Goal: Task Accomplishment & Management: Manage account settings

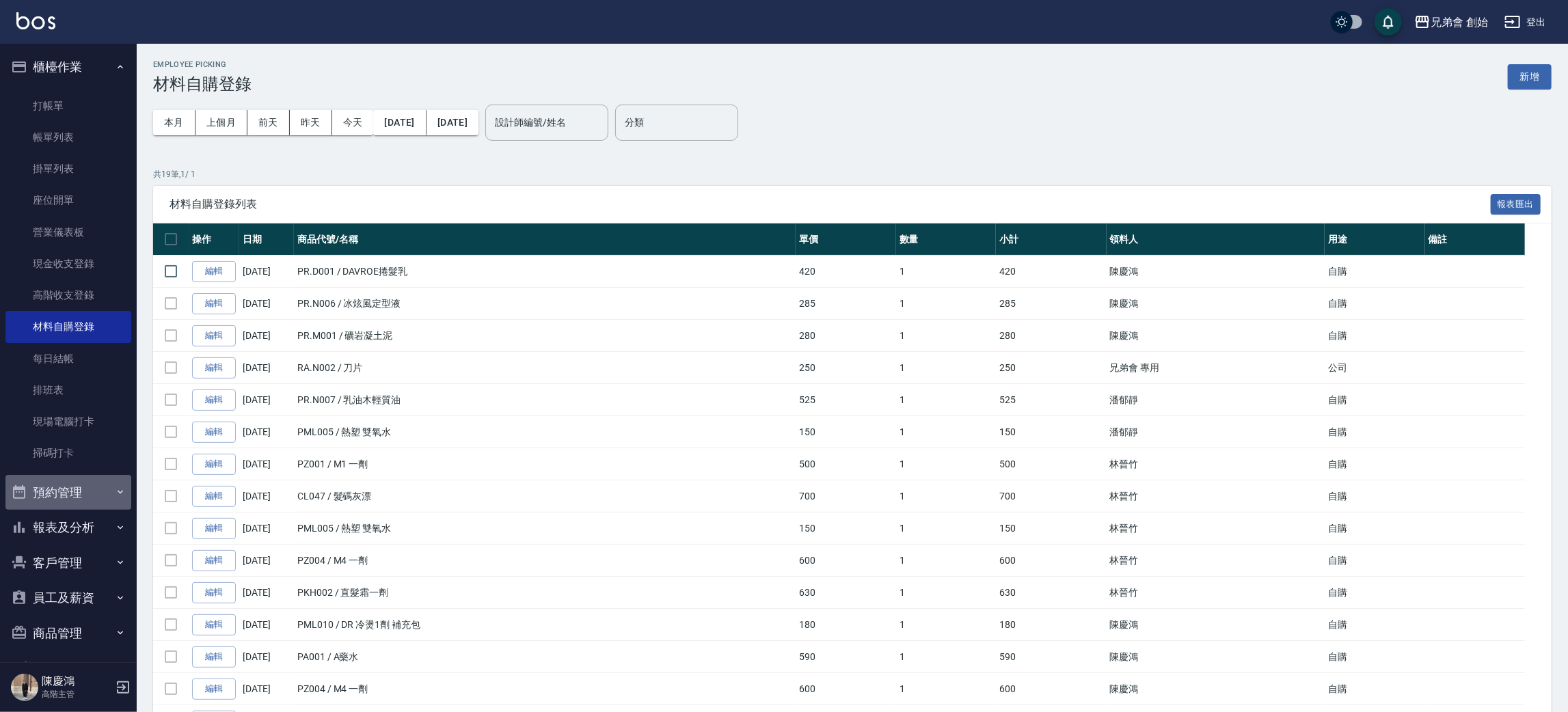
click at [95, 495] on button "預約管理" at bounding box center [69, 493] width 126 height 36
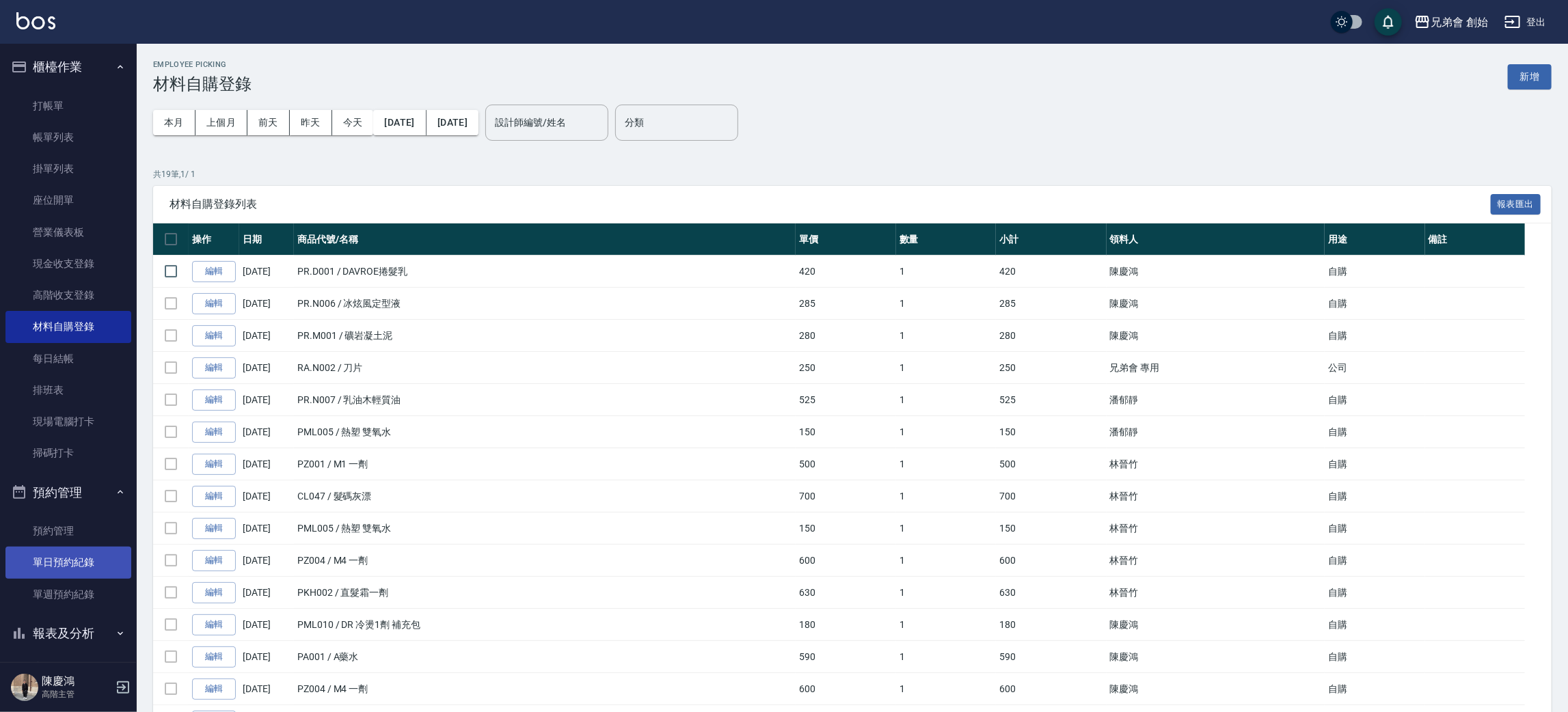
click at [83, 556] on link "單日預約紀錄" at bounding box center [69, 562] width 126 height 32
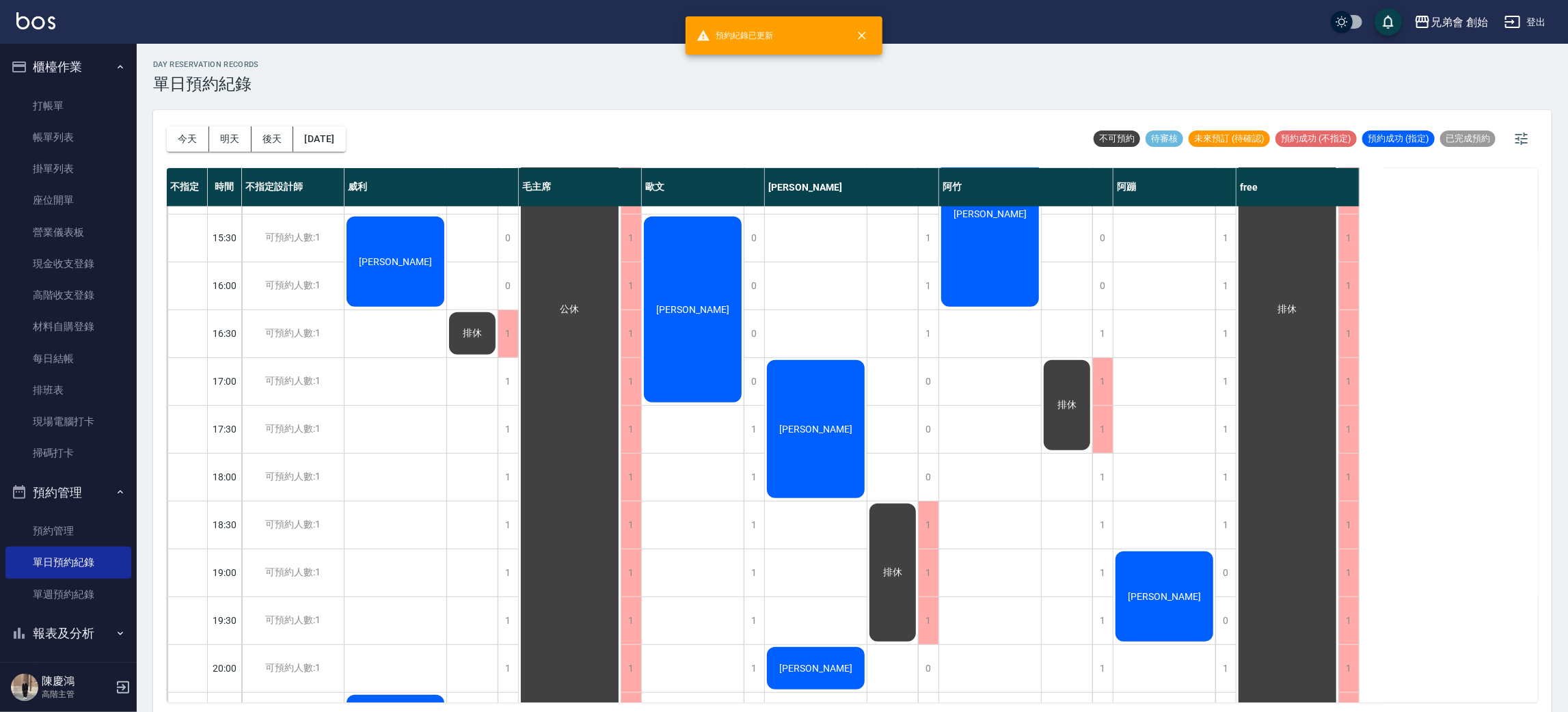
scroll to position [103, 0]
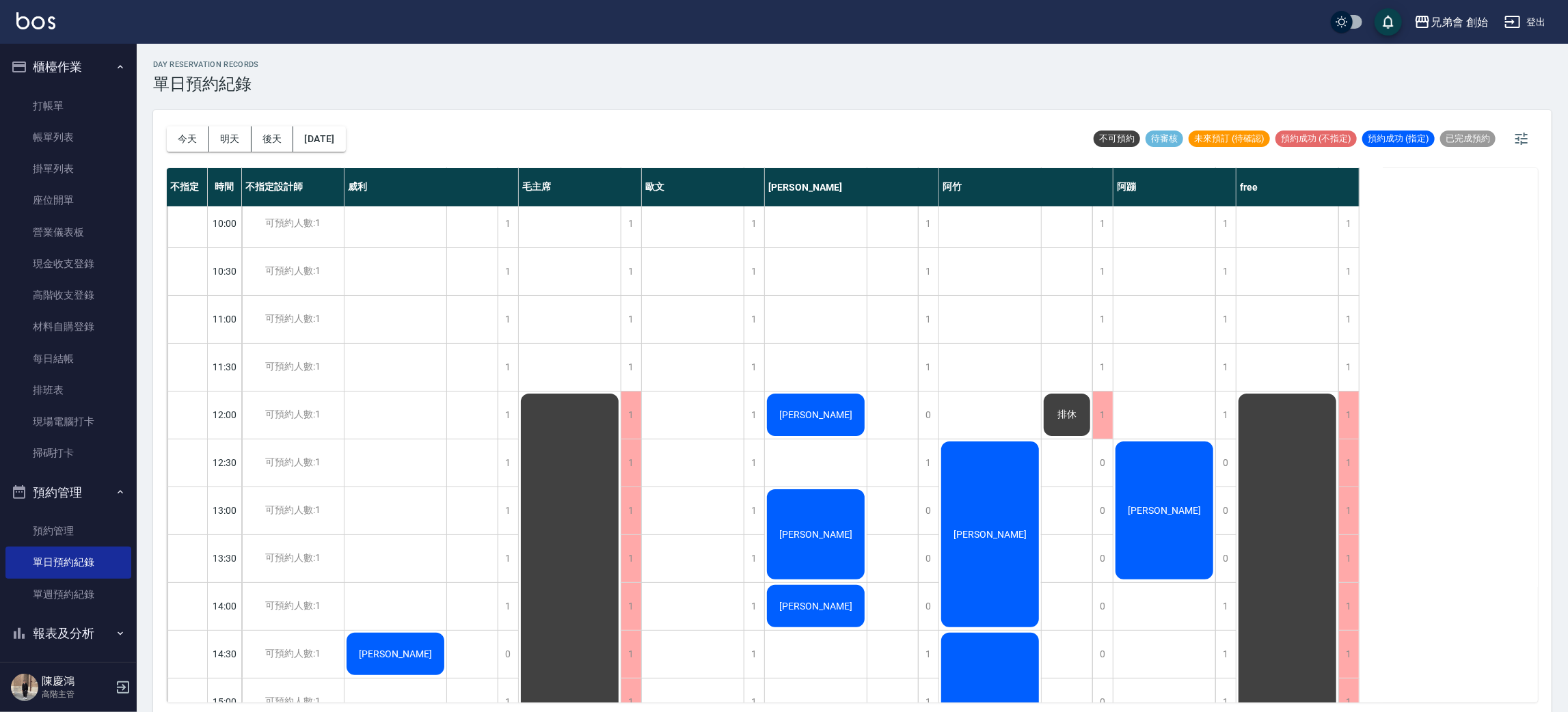
click at [1003, 531] on span "[PERSON_NAME]" at bounding box center [989, 535] width 78 height 11
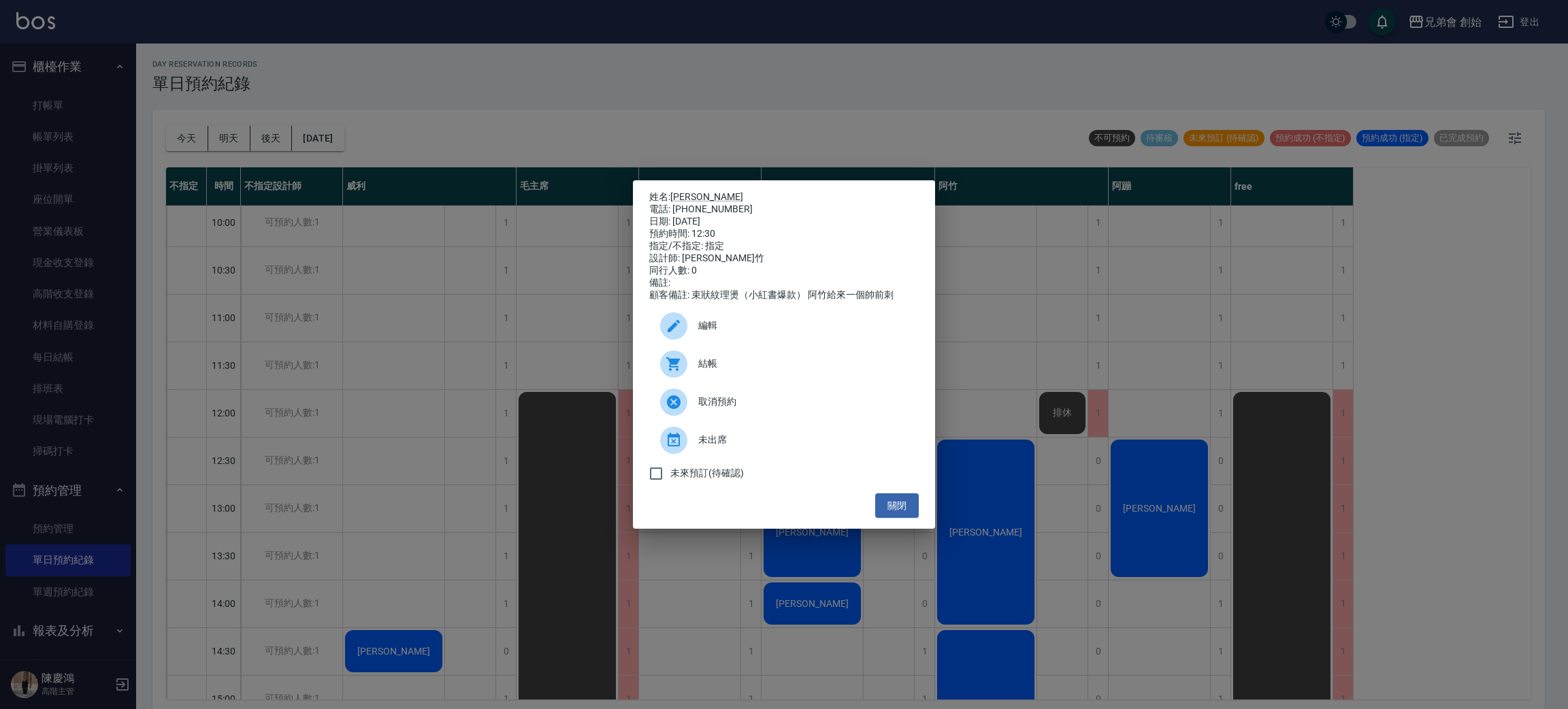
click at [1048, 537] on div "姓名: 劉士玄 電話: 0927927826 日期: 2025/10/14 預約時間: 12:30 指定/不指定: 指定 設計師: 阿竹 同行人數: 0 備註…" at bounding box center [784, 354] width 1568 height 709
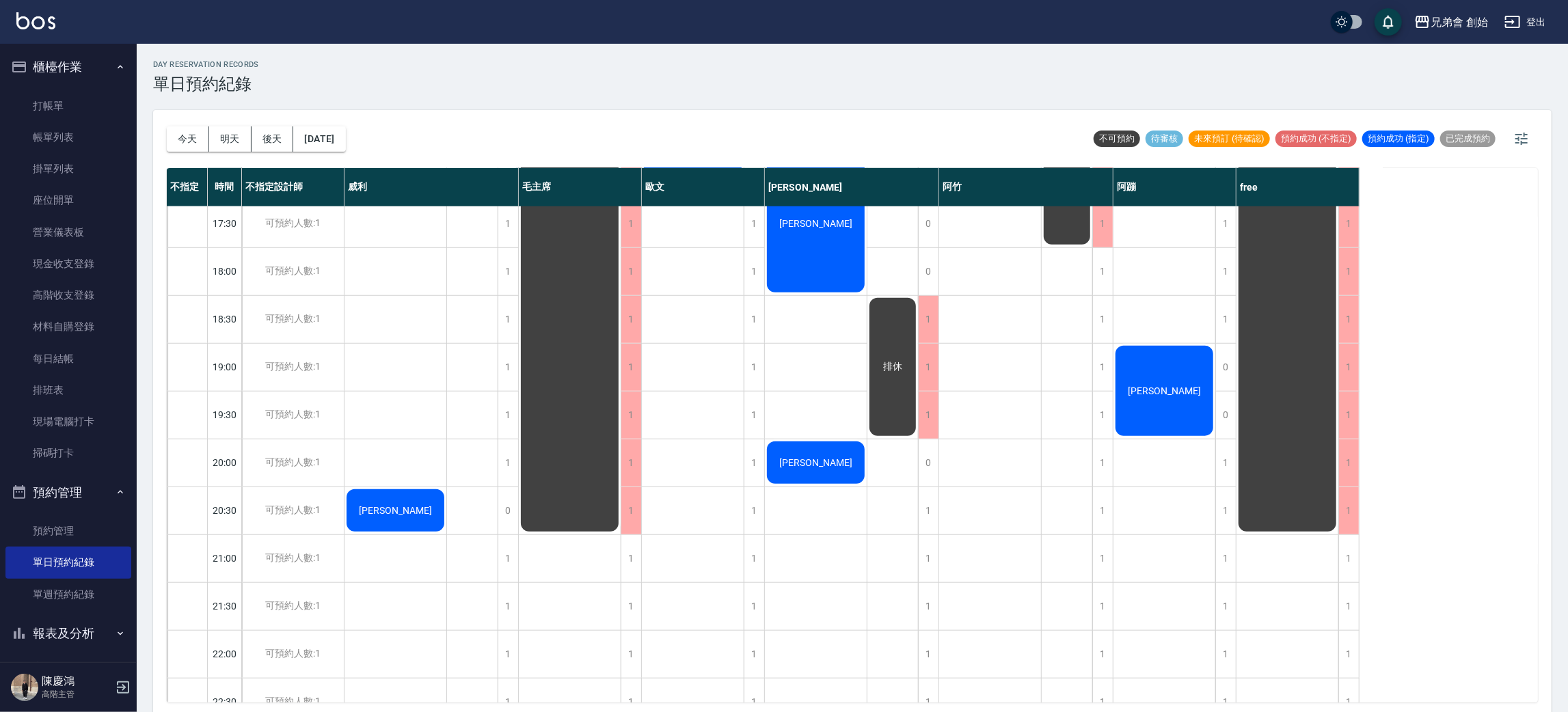
scroll to position [907, 0]
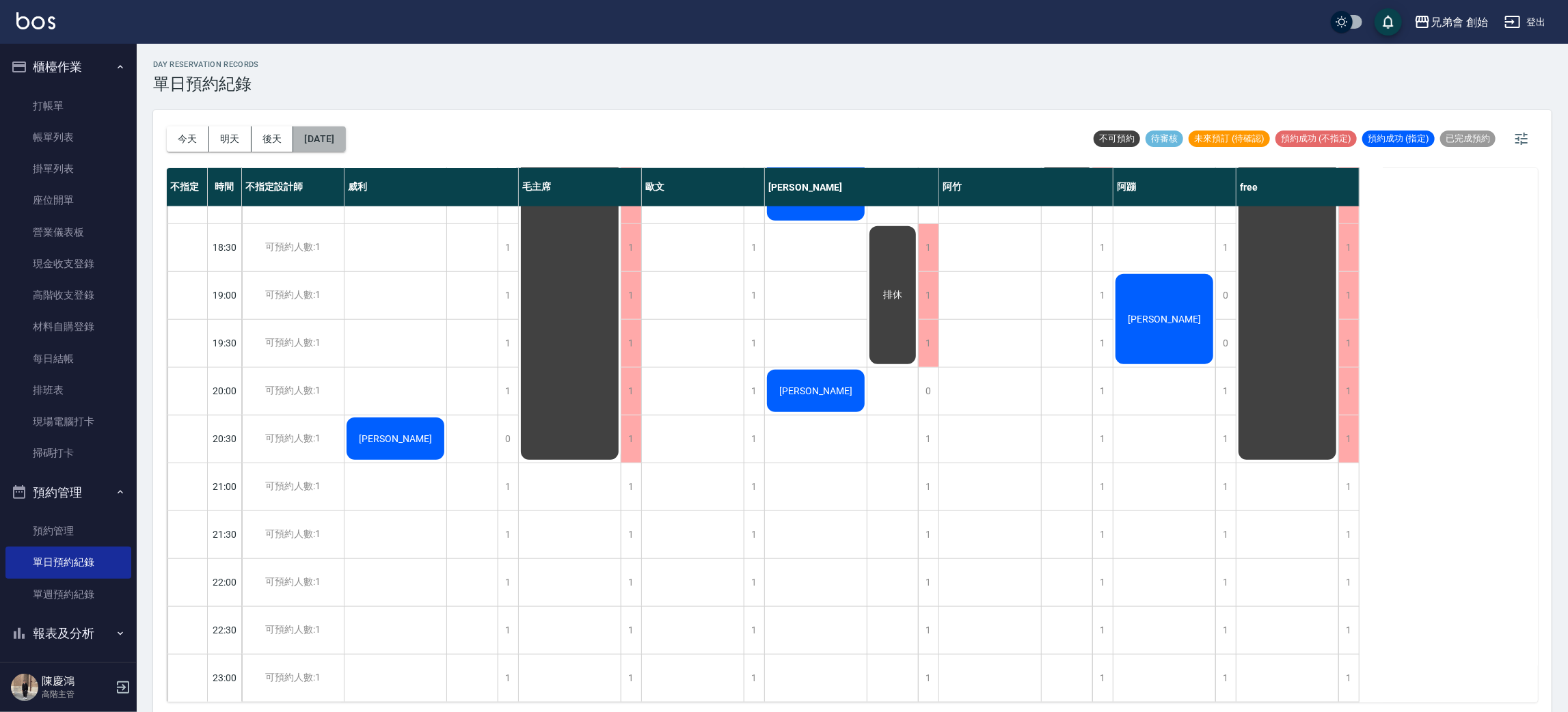
click at [335, 143] on button "[DATE]" at bounding box center [319, 138] width 52 height 25
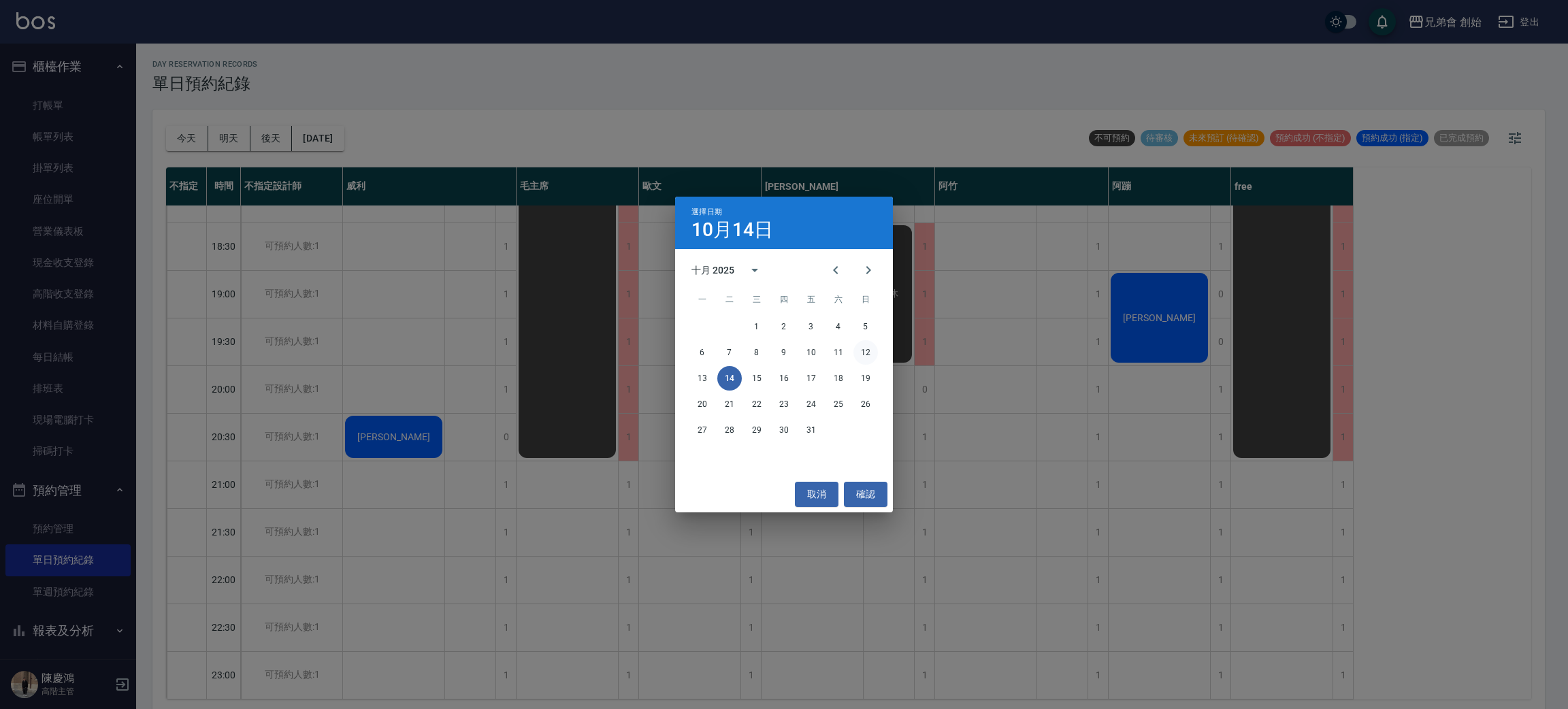
click at [864, 355] on button "12" at bounding box center [866, 352] width 24 height 24
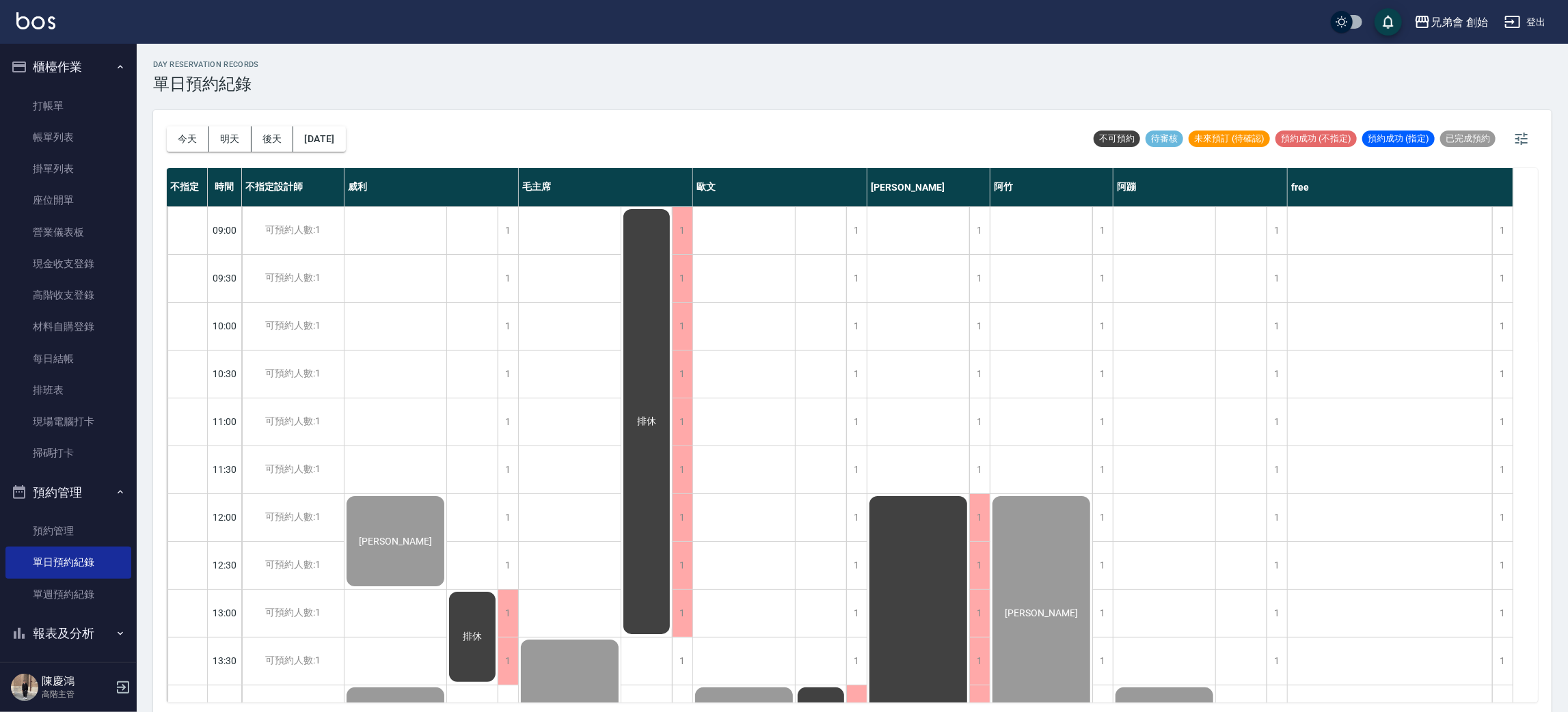
scroll to position [307, 0]
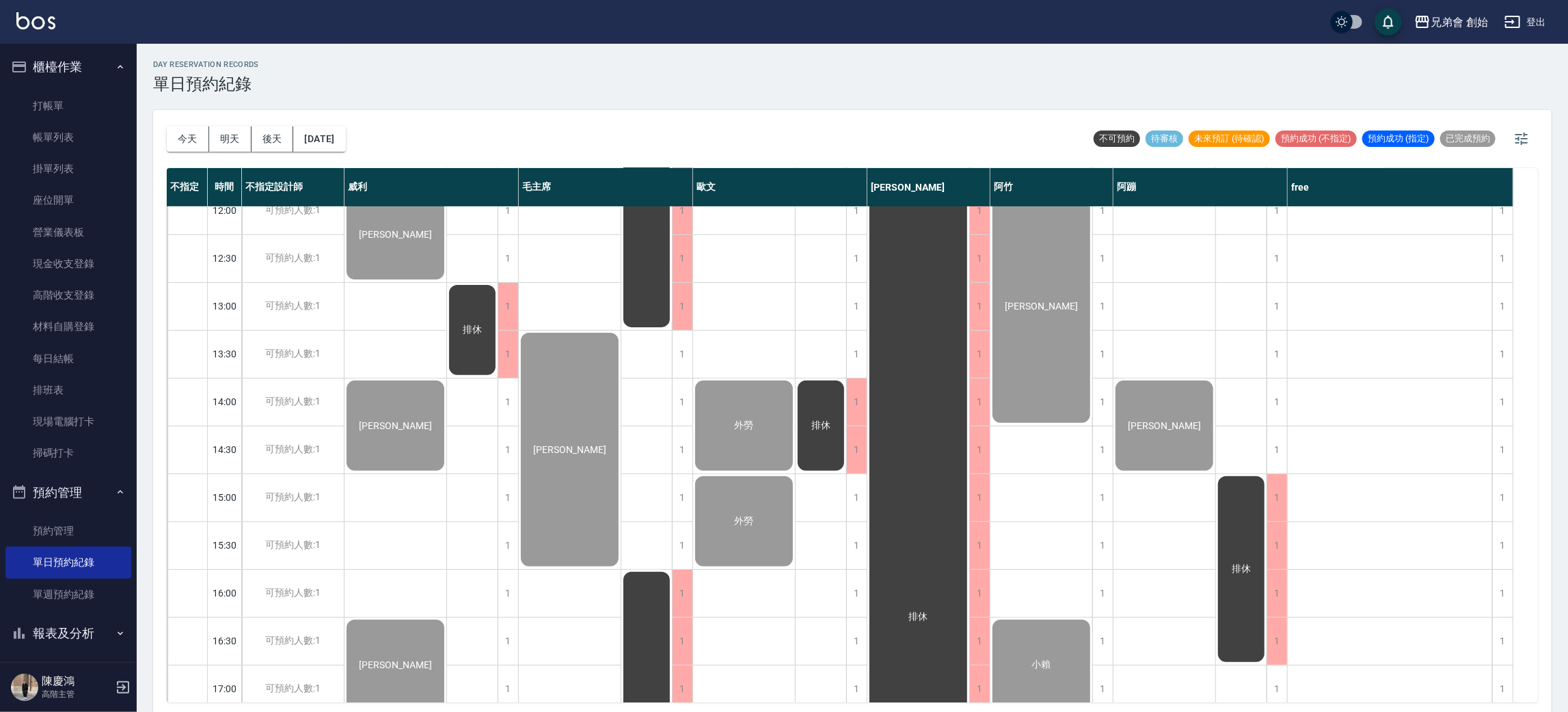
click at [404, 356] on div "林逸軒 莊明翰 徐皓宇" at bounding box center [395, 593] width 103 height 1388
click at [1178, 365] on div "王宇誠 陳" at bounding box center [1165, 593] width 103 height 1388
click at [77, 144] on link "帳單列表" at bounding box center [69, 137] width 126 height 32
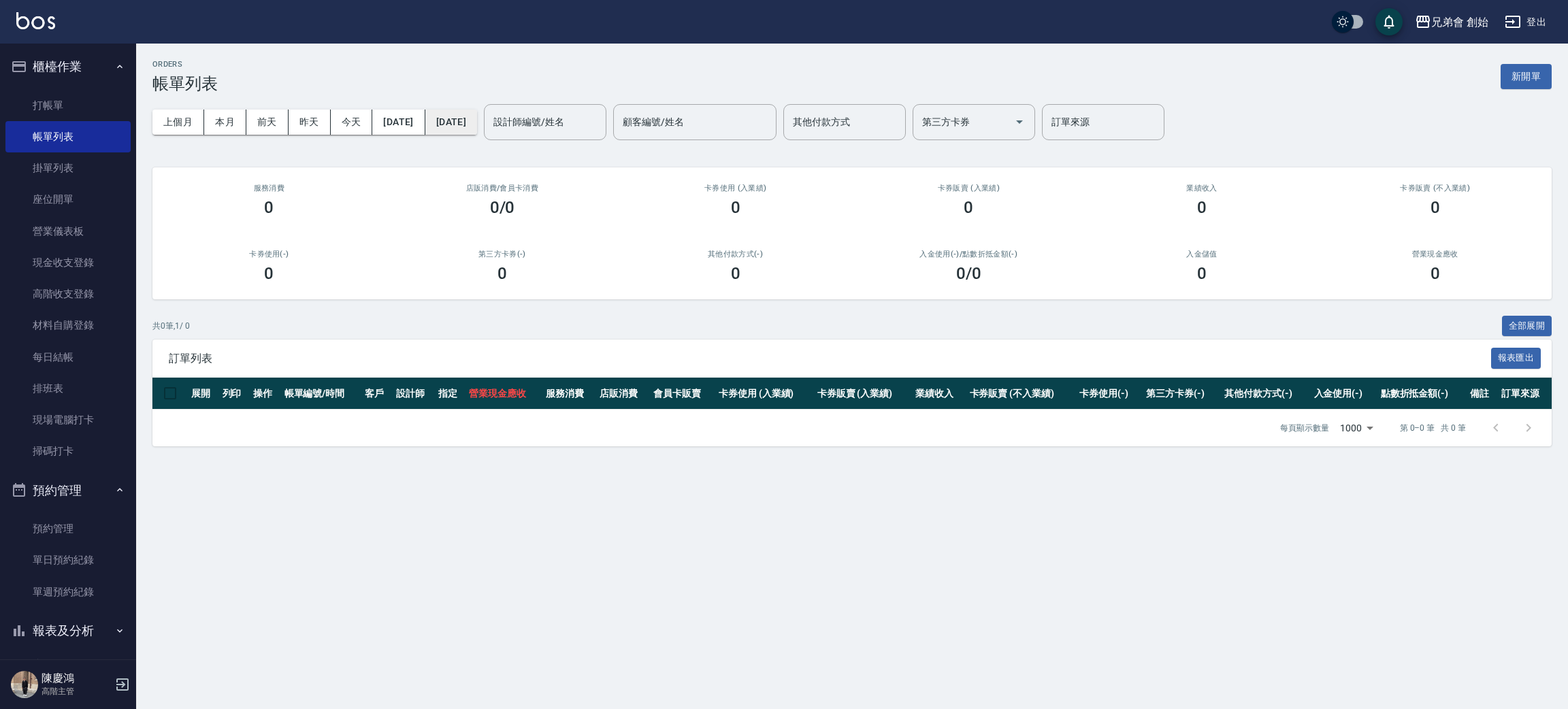
click at [477, 121] on button "[DATE]" at bounding box center [452, 122] width 52 height 25
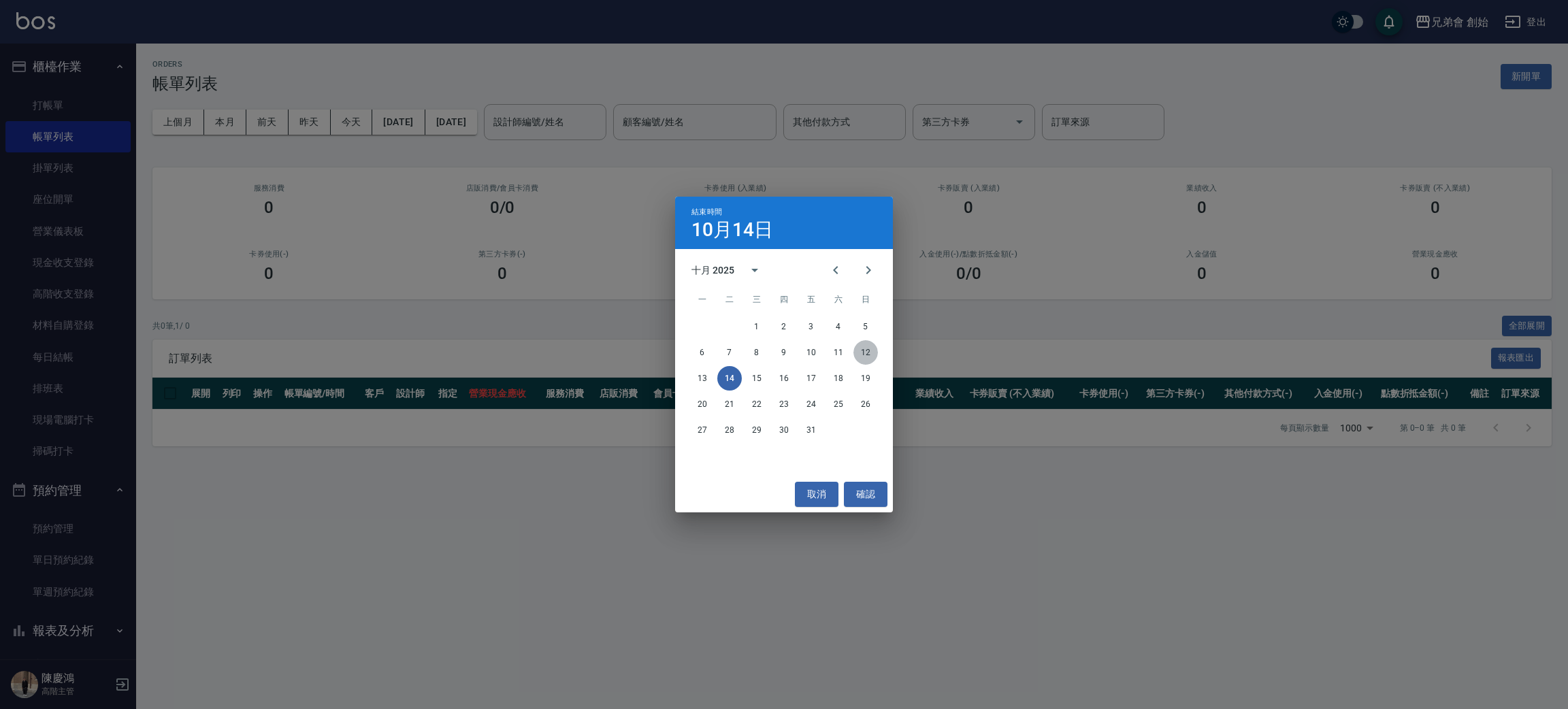
click at [872, 355] on button "12" at bounding box center [866, 352] width 24 height 24
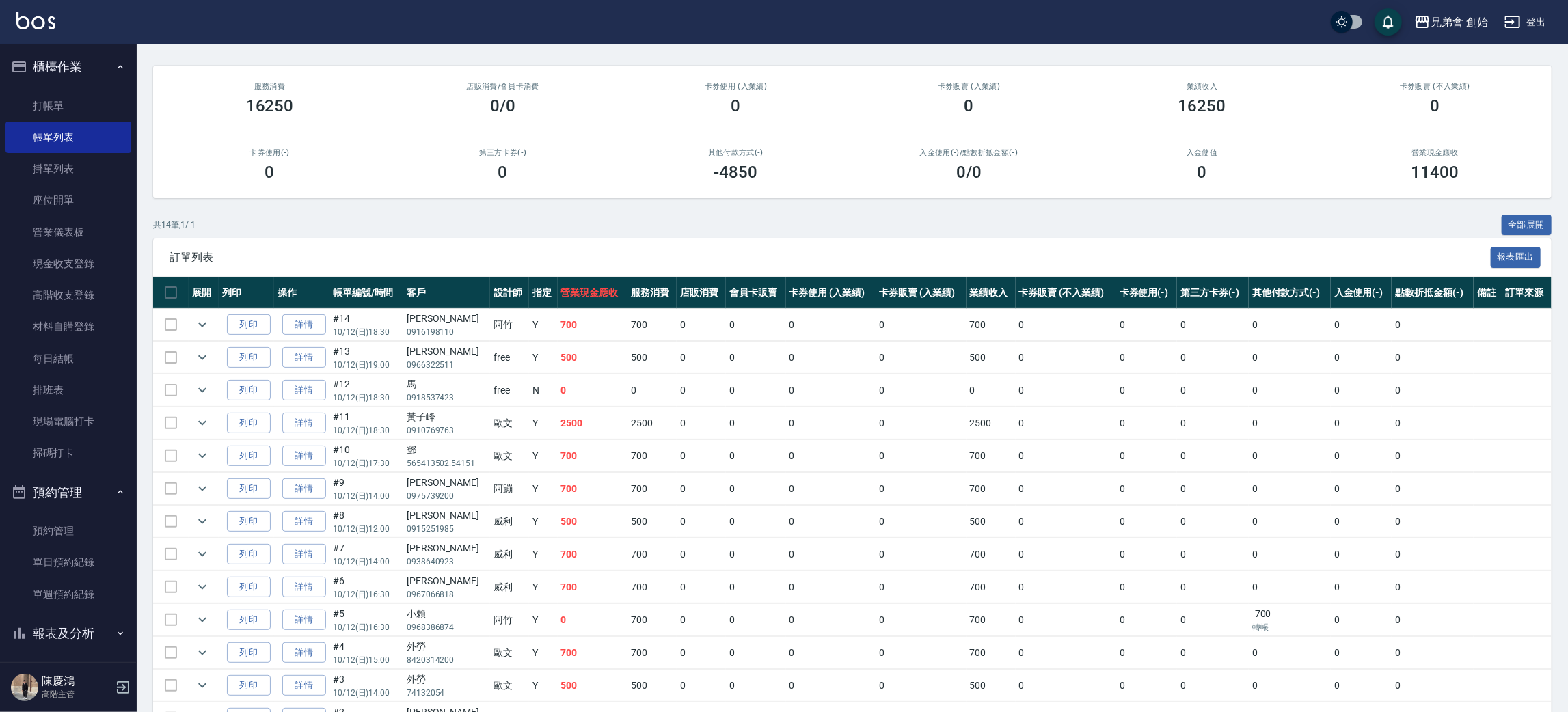
scroll to position [205, 0]
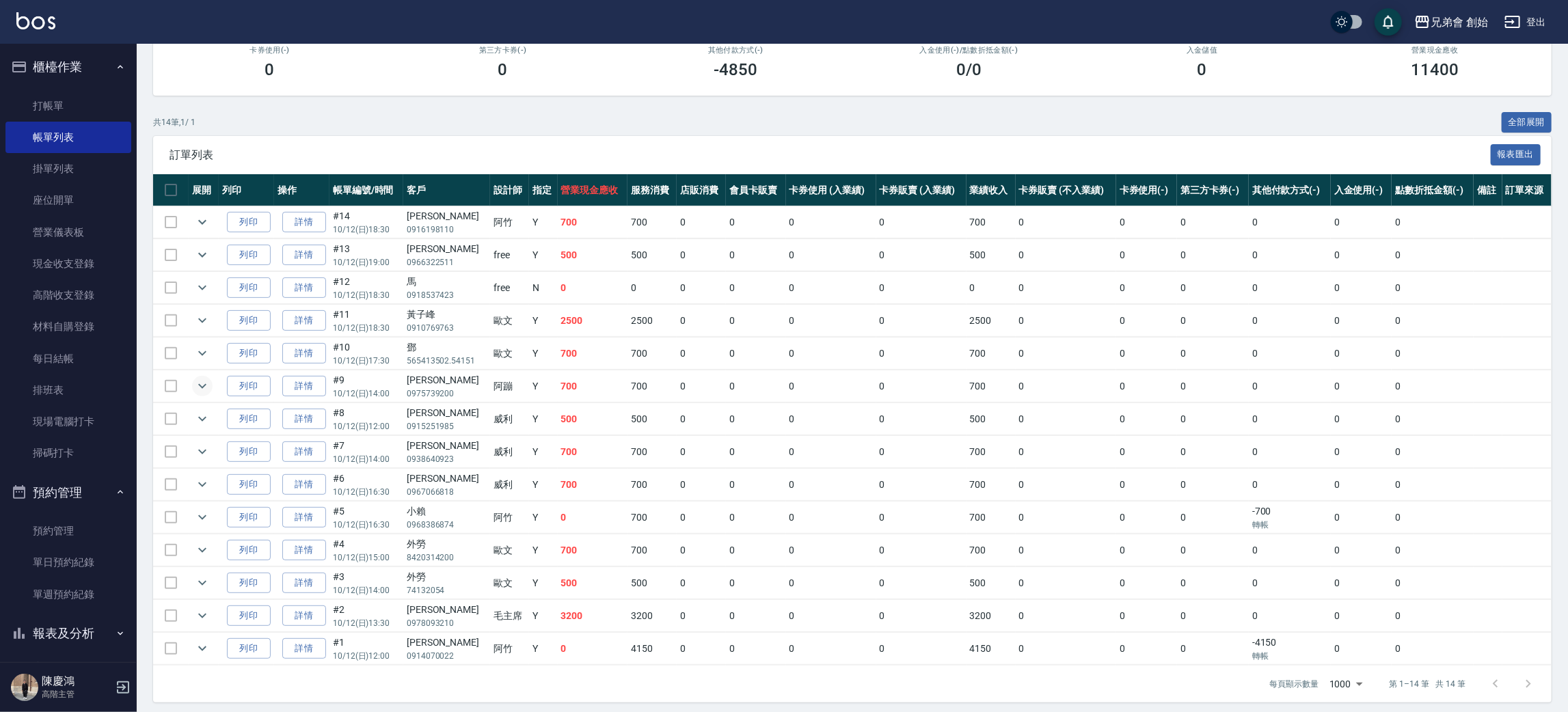
click at [203, 383] on icon "expand row" at bounding box center [202, 386] width 16 height 16
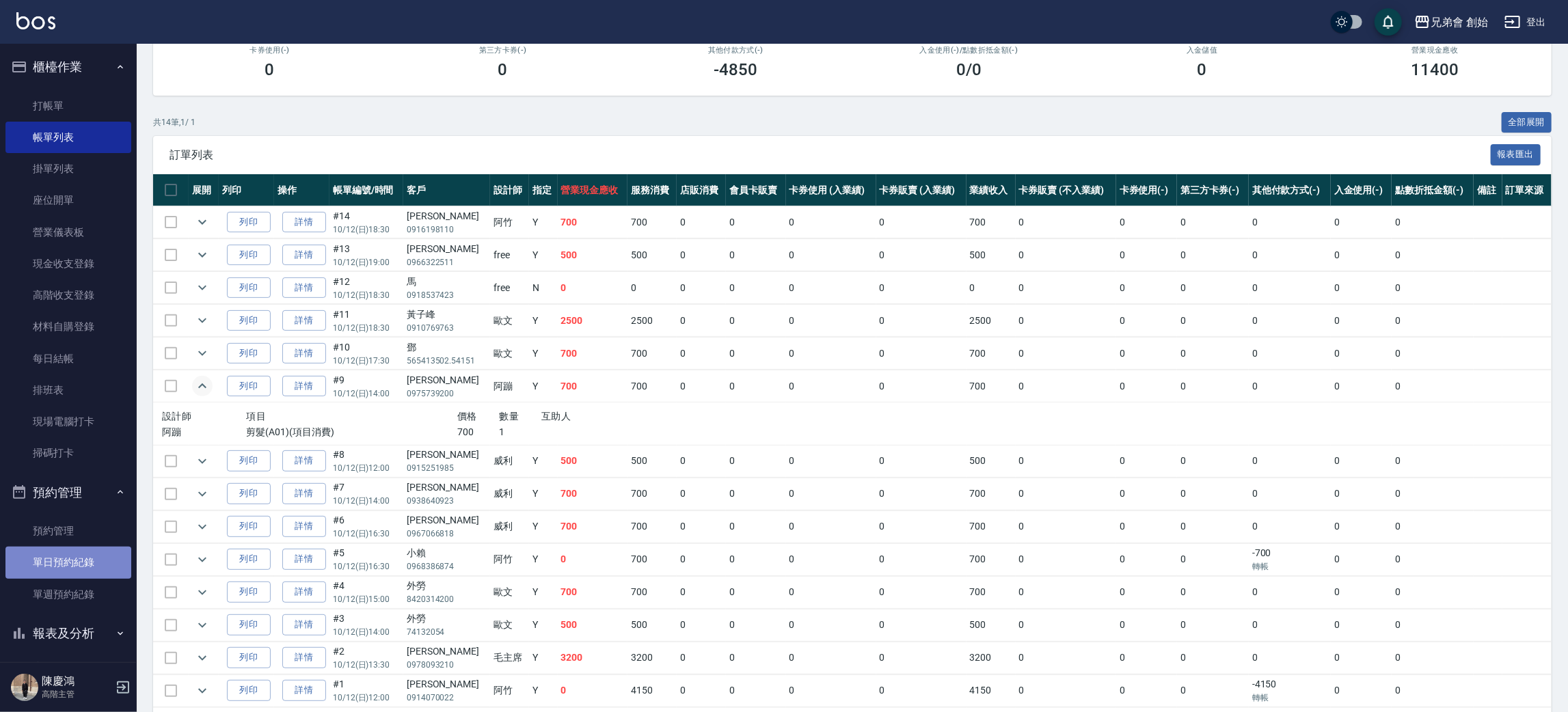
click at [86, 572] on link "單日預約紀錄" at bounding box center [69, 562] width 126 height 32
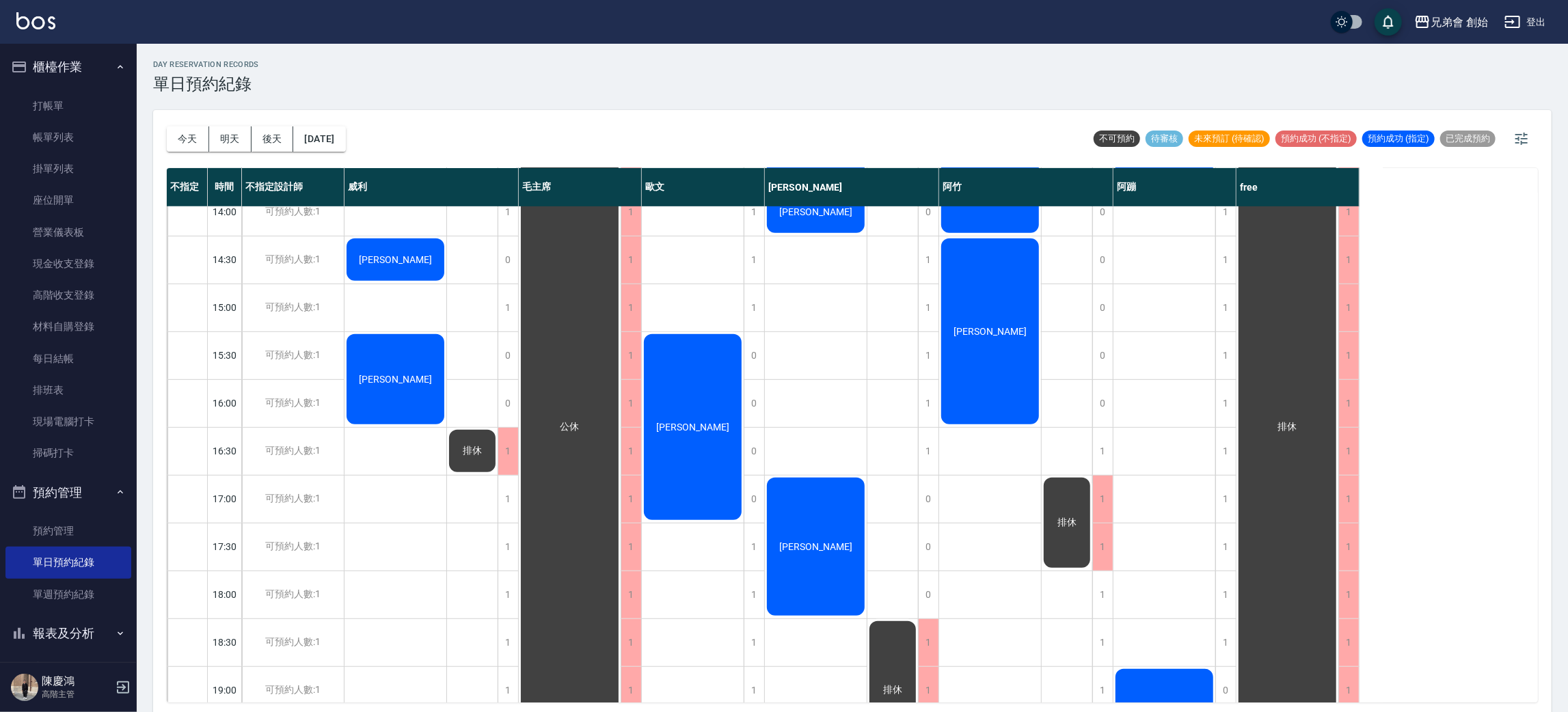
scroll to position [86, 0]
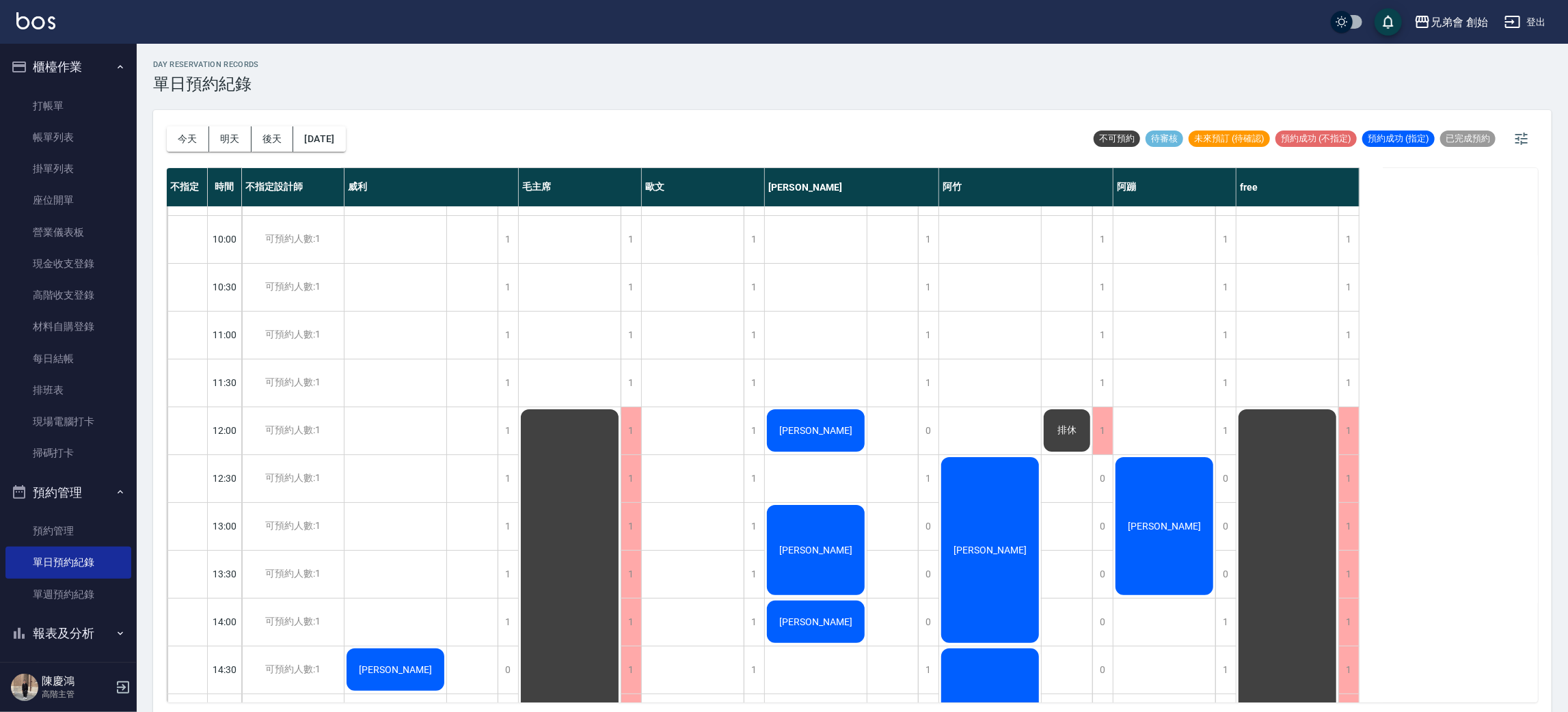
click at [485, 123] on div "今天 明天 後天 2025/10/14 不可預約 待審核 未來預訂 (待確認) 預約成功 (不指定) 預約成功 (指定) 已完成預約" at bounding box center [852, 139] width 1371 height 58
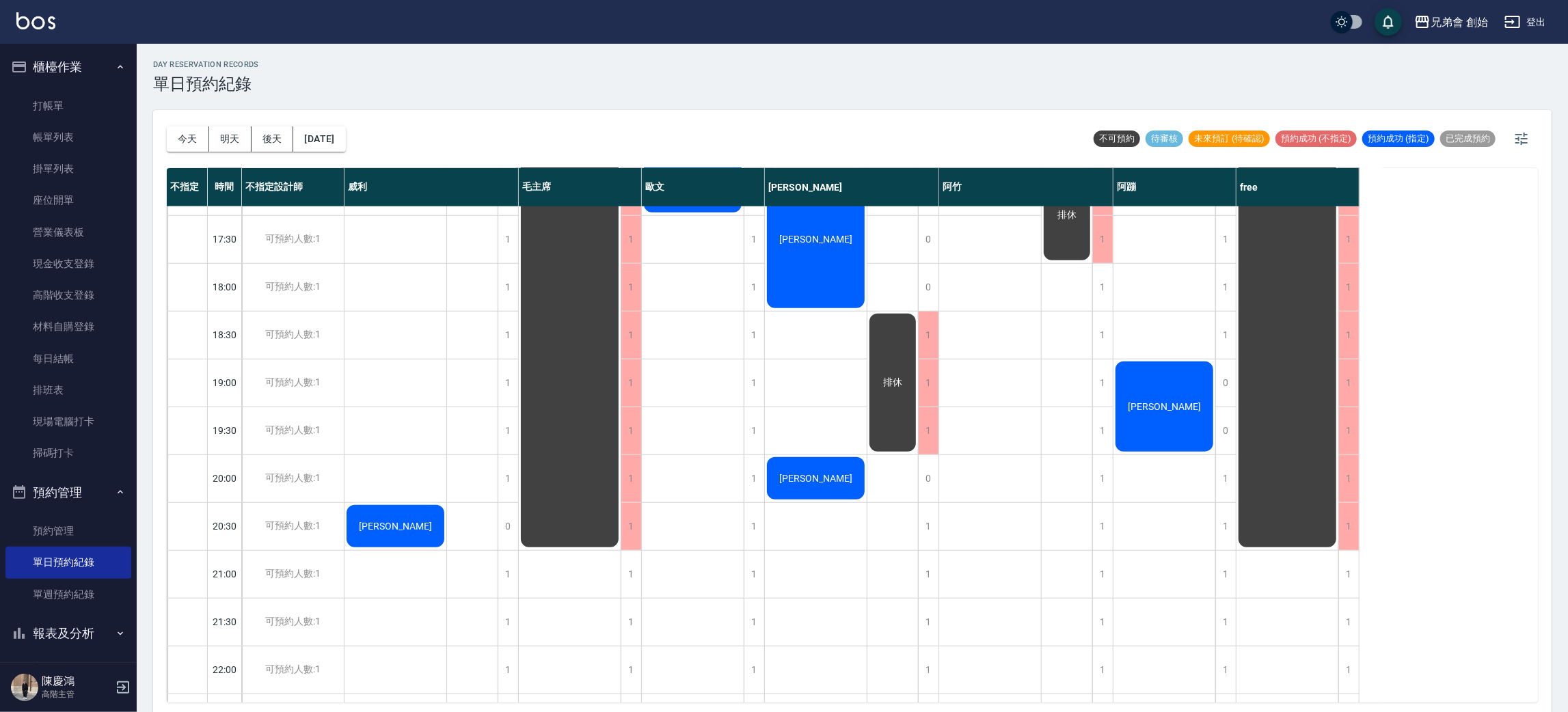
scroll to position [394, 0]
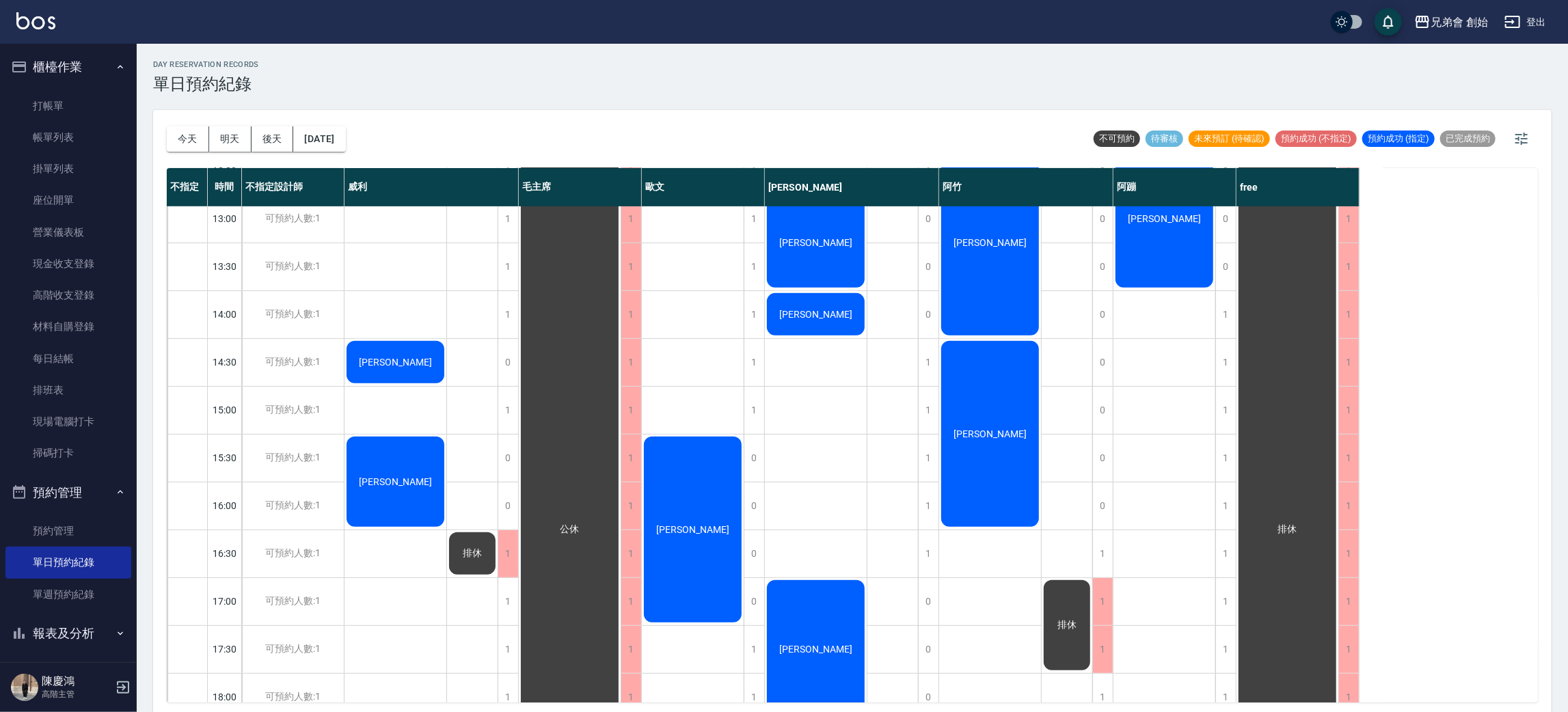
click at [479, 444] on div "排休" at bounding box center [472, 505] width 51 height 1388
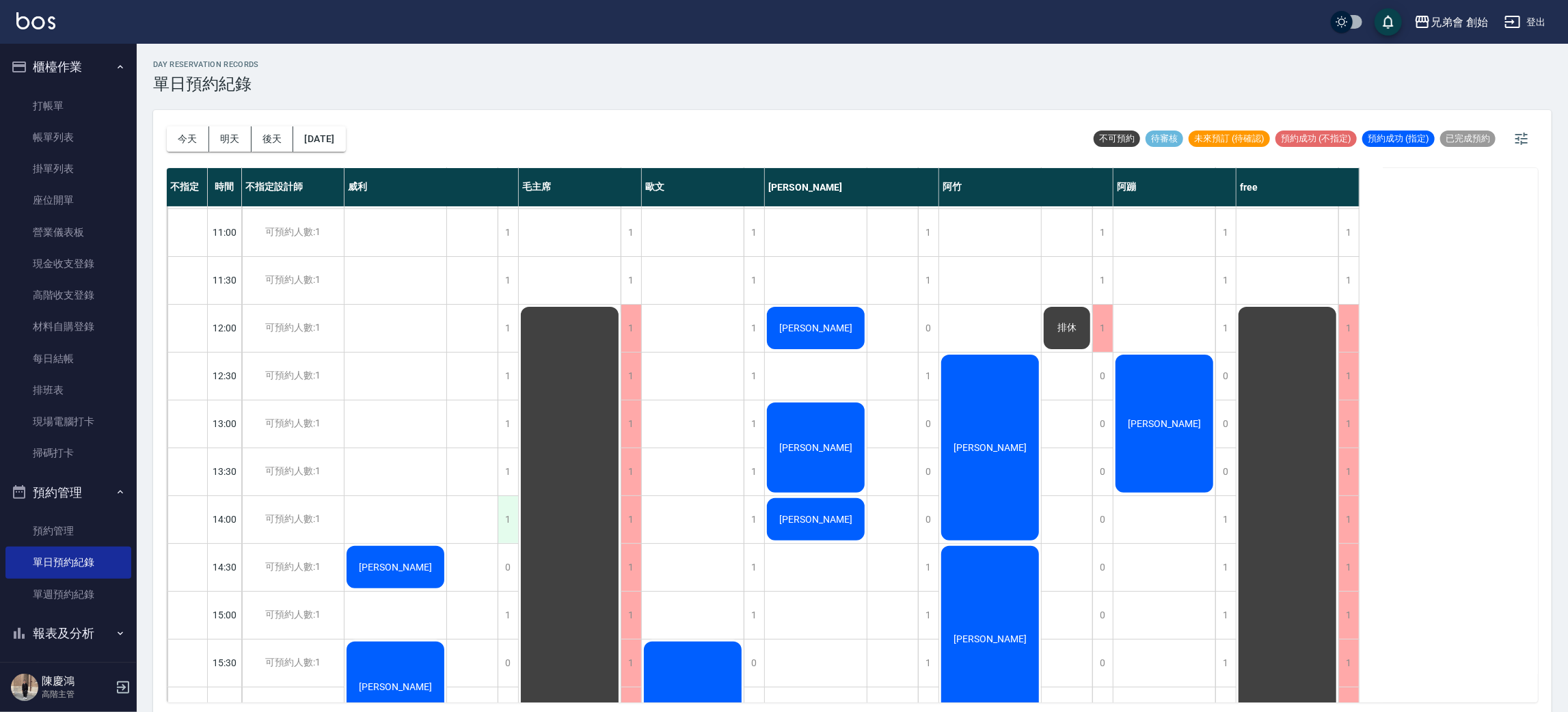
click at [509, 520] on div "1" at bounding box center [508, 520] width 20 height 47
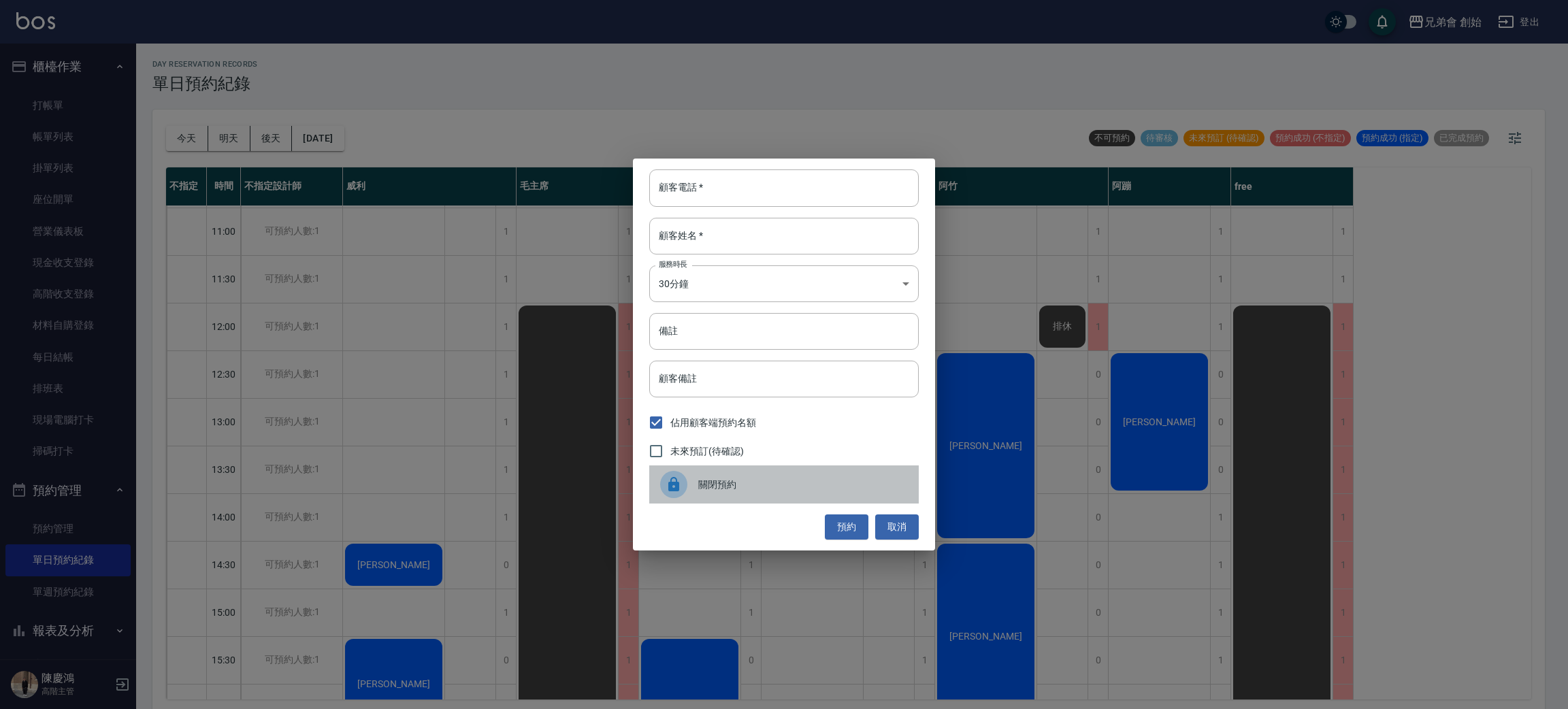
click at [687, 492] on div at bounding box center [679, 484] width 38 height 27
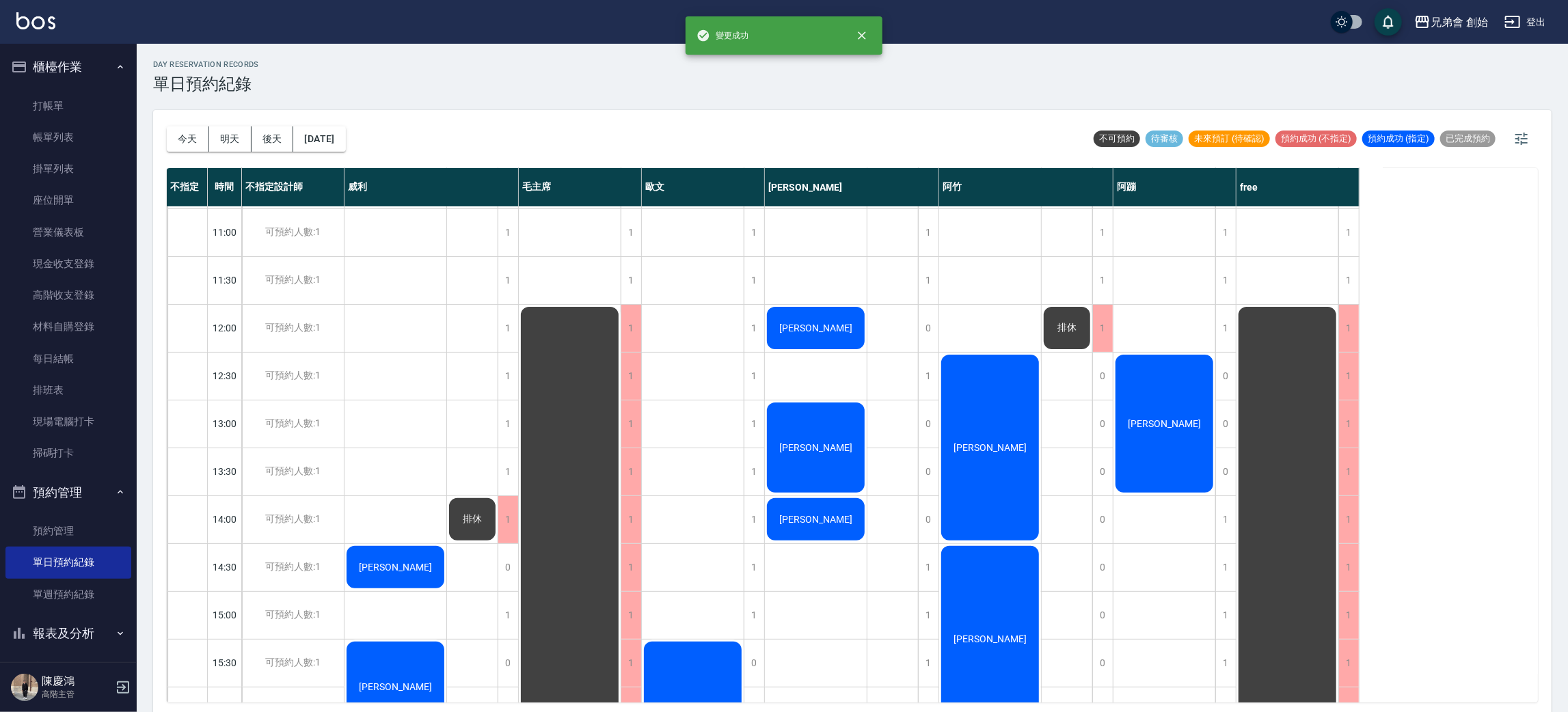
click at [372, 421] on div "劉邦榆 張帛鴻 江皓" at bounding box center [395, 710] width 103 height 1388
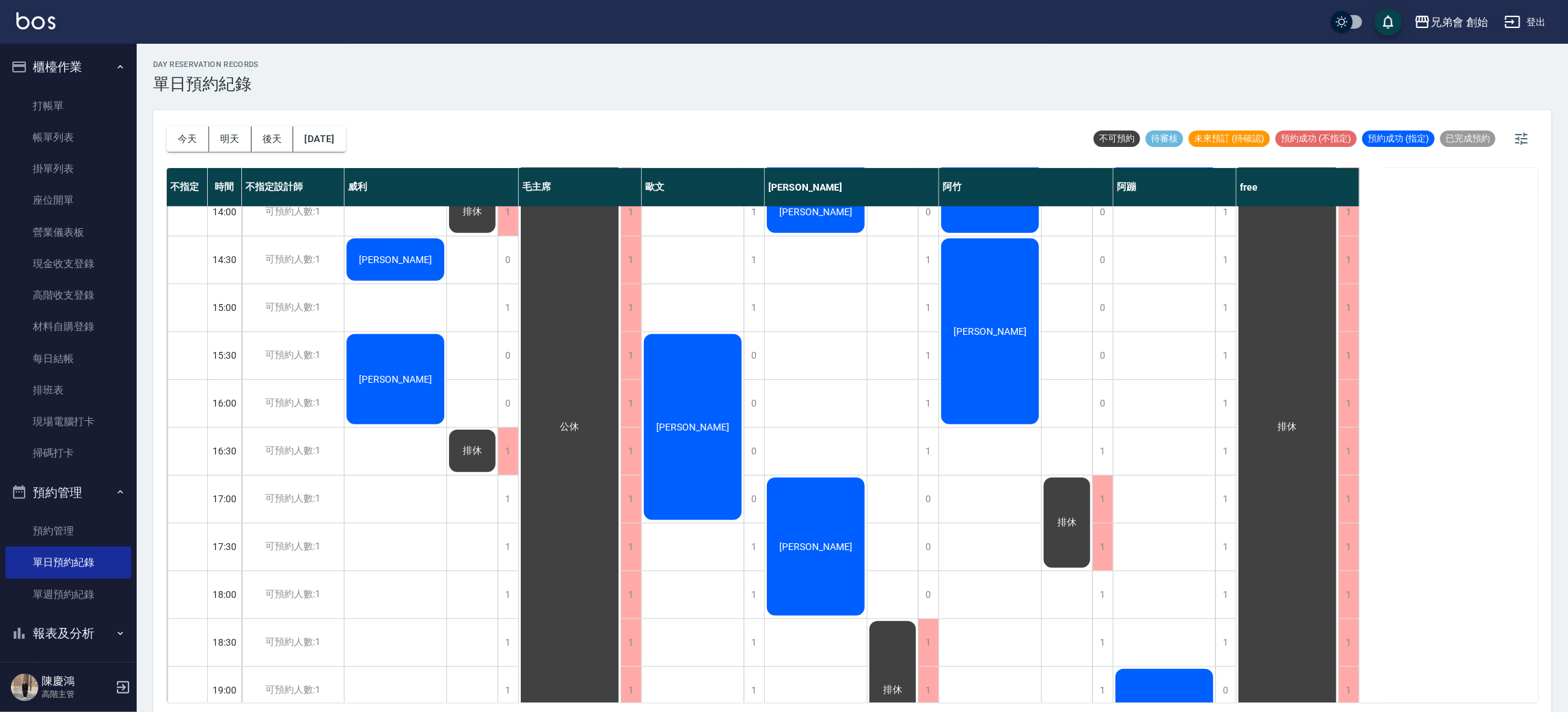
scroll to position [804, 0]
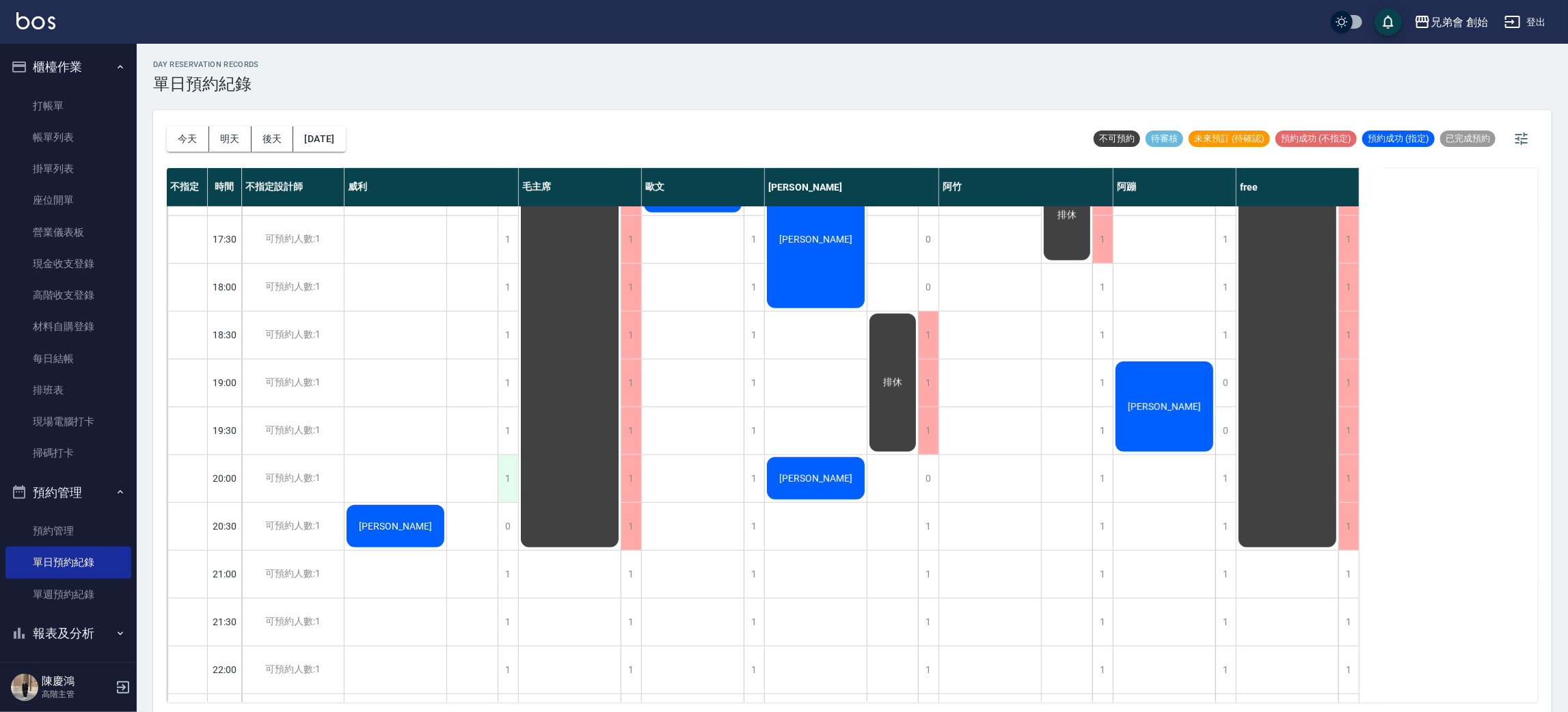
click at [506, 479] on div "1" at bounding box center [508, 478] width 20 height 47
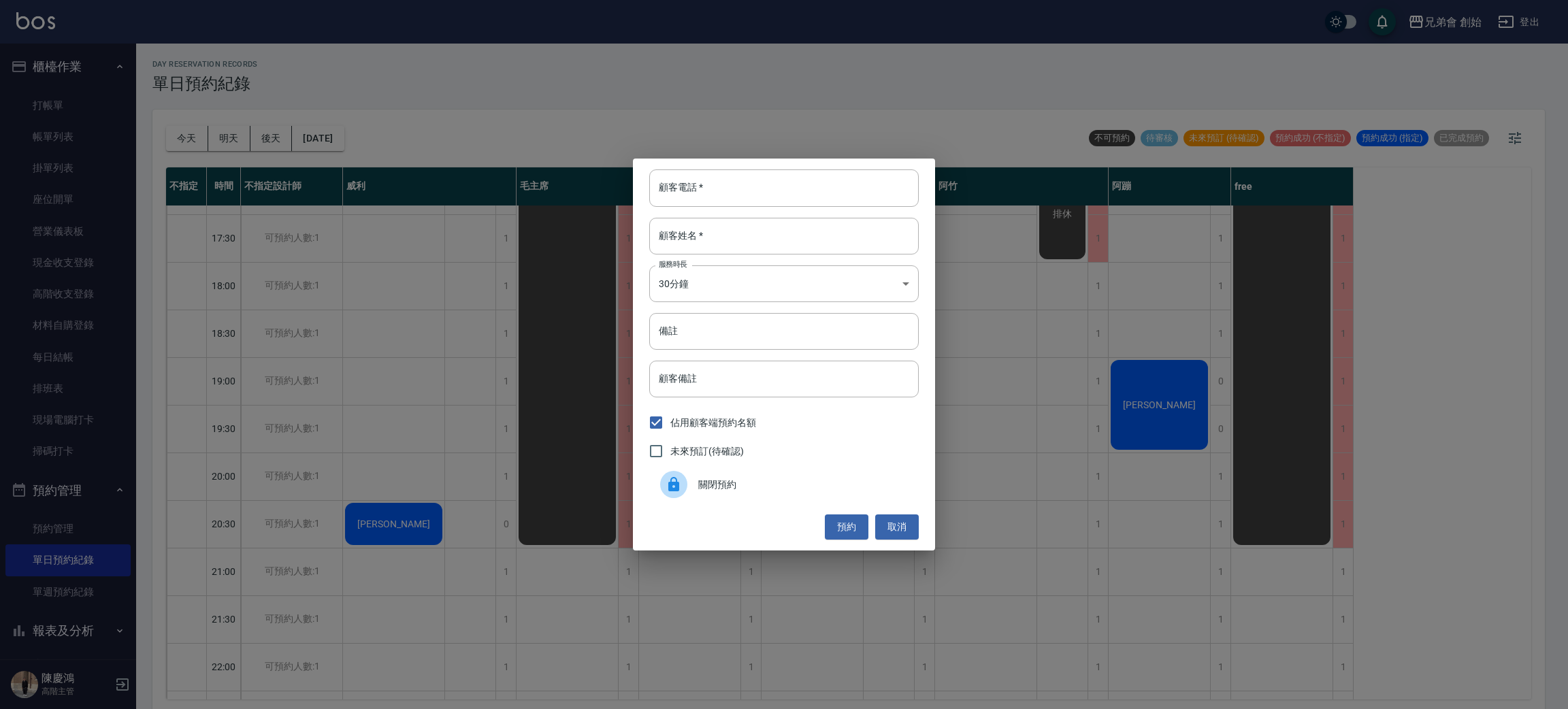
click at [690, 494] on div at bounding box center [679, 484] width 38 height 27
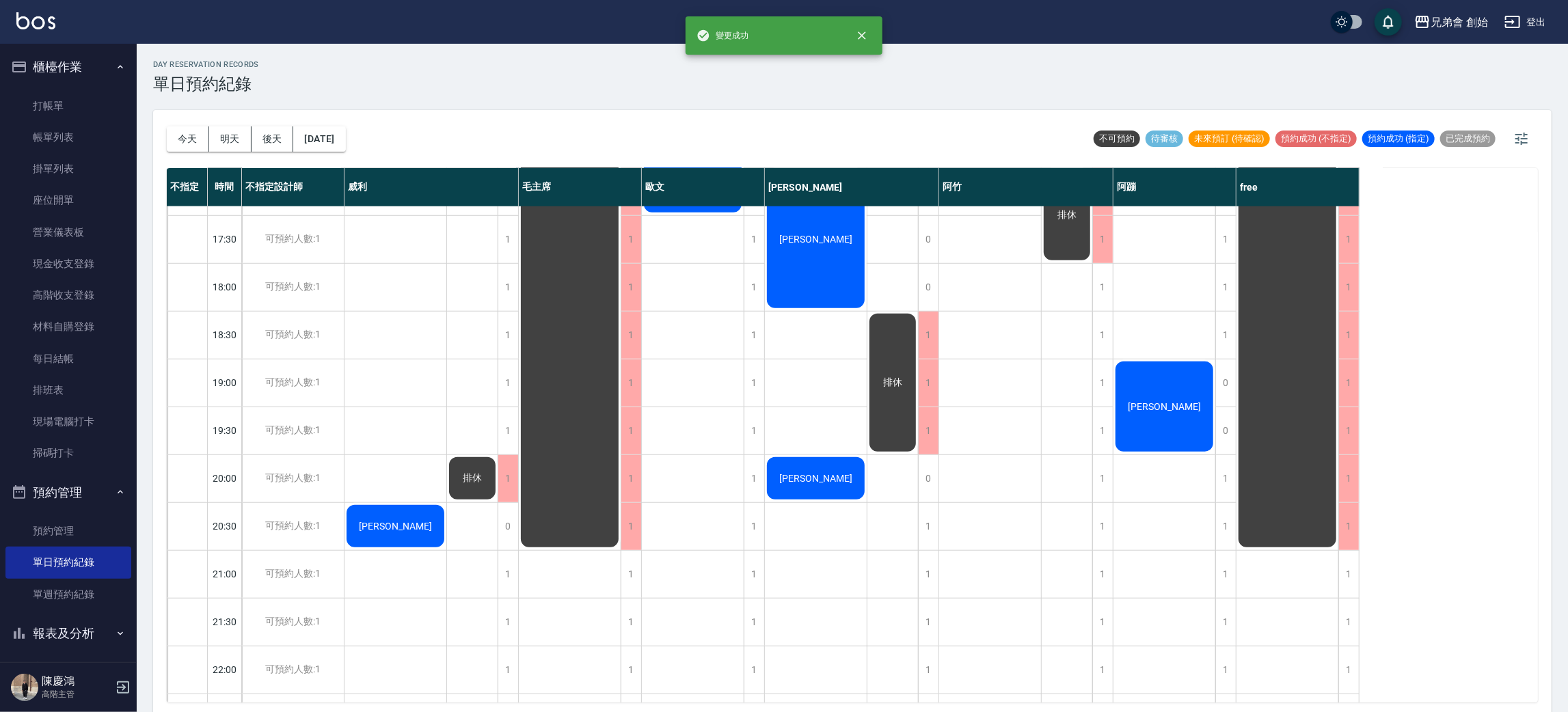
click at [401, 446] on div "劉邦榆 張帛鴻 江皓" at bounding box center [395, 95] width 103 height 1388
click at [429, 524] on div "[PERSON_NAME]" at bounding box center [395, 526] width 102 height 47
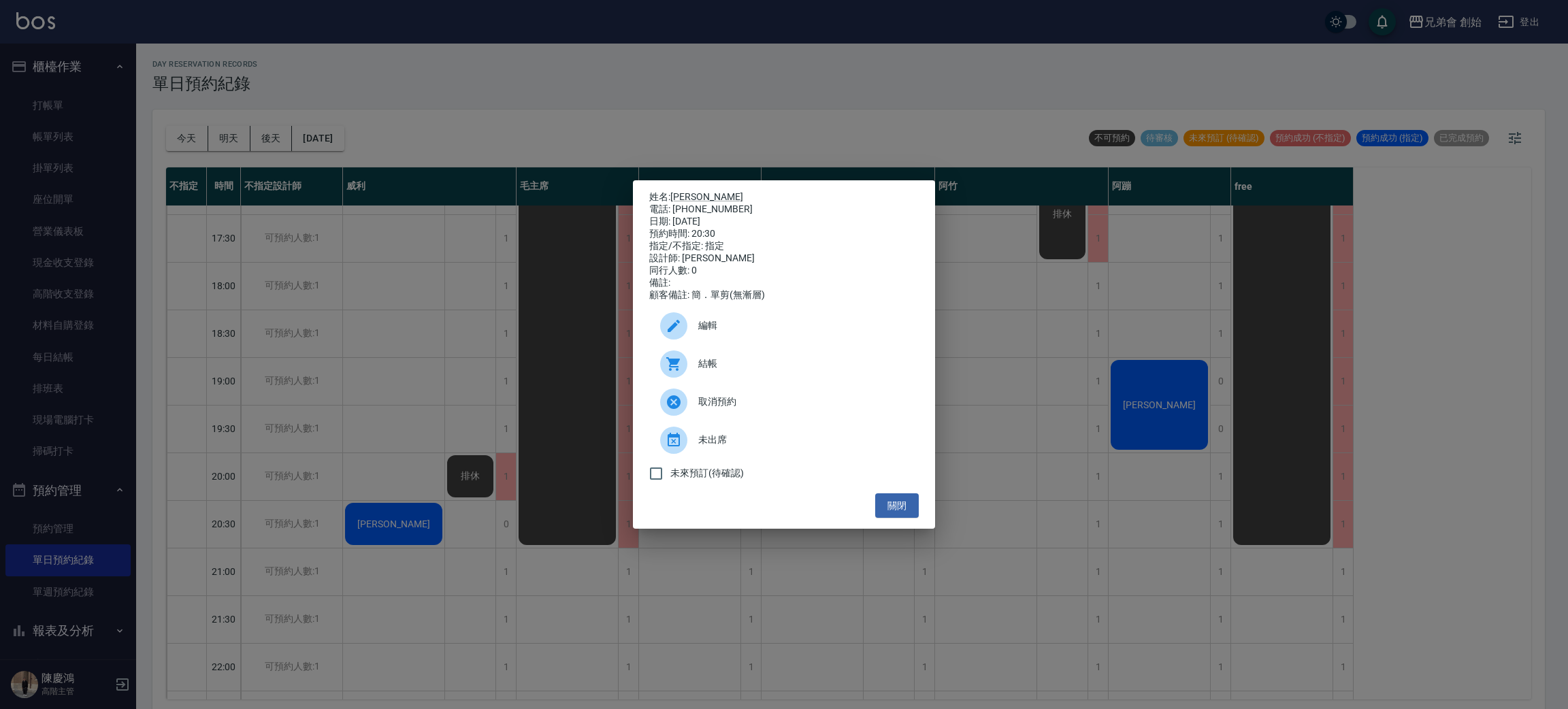
click at [447, 346] on div "姓名: 江皓 電話: 0905848197 日期: 2025/10/14 預約時間: 20:30 指定/不指定: 指定 設計師: 威利 同行人數: 0 備註:…" at bounding box center [784, 354] width 1568 height 709
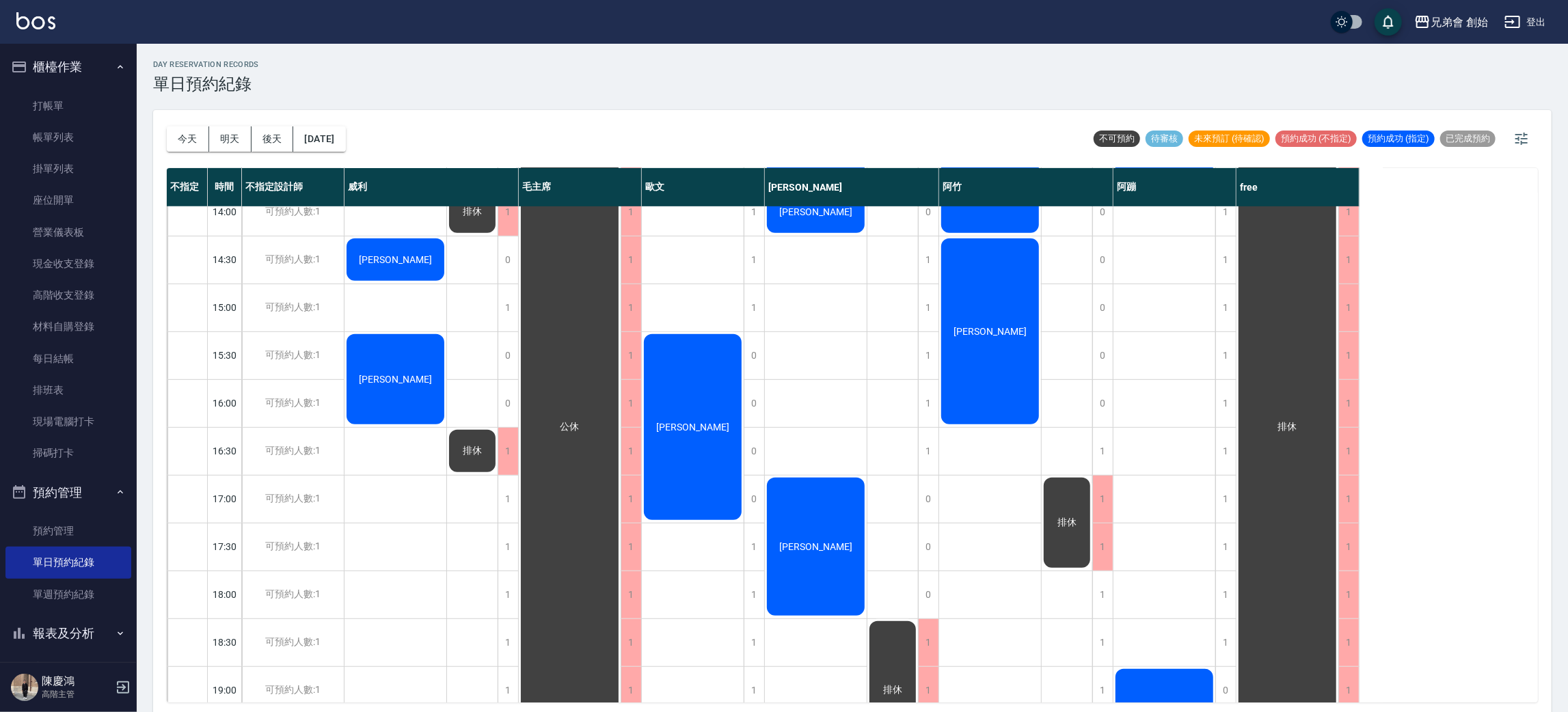
scroll to position [86, 0]
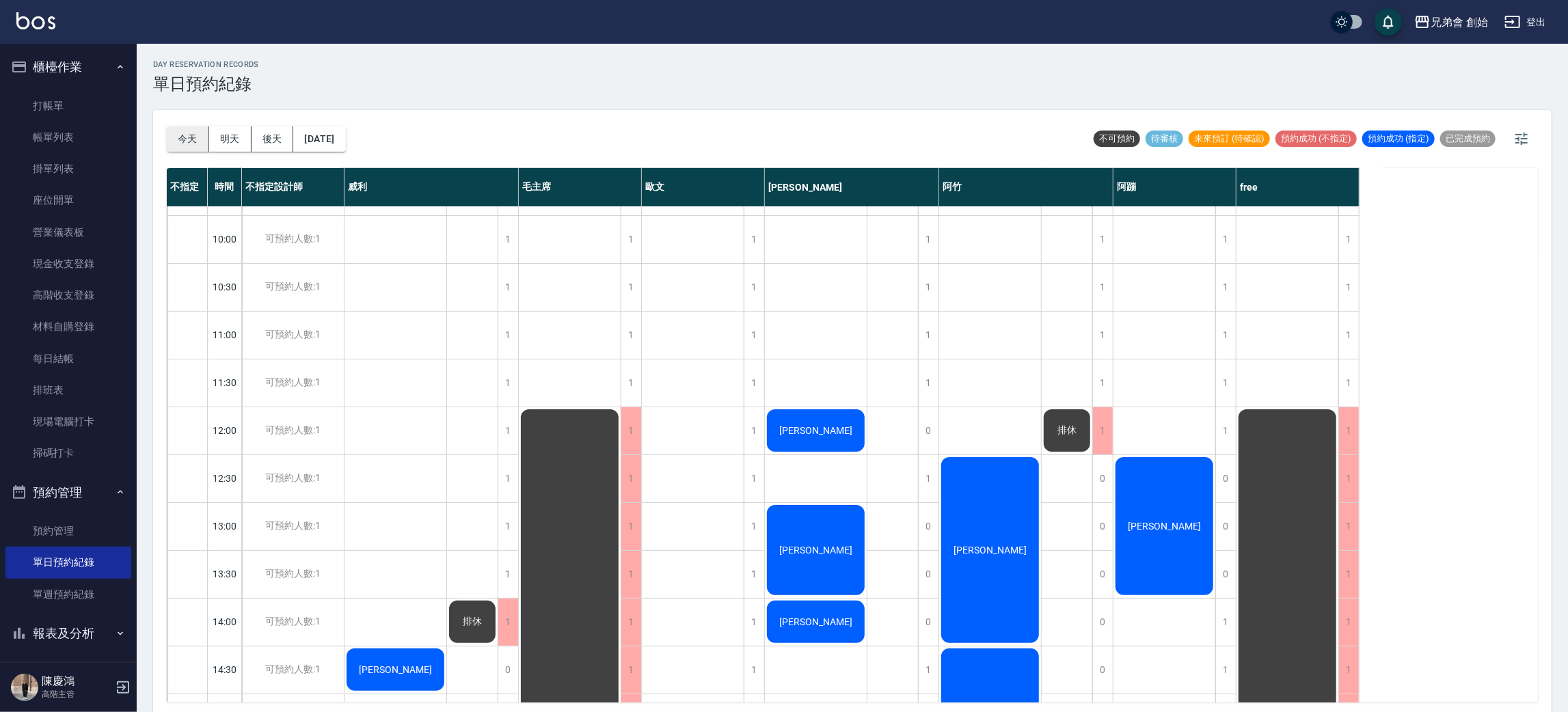
click at [192, 133] on button "今天" at bounding box center [188, 138] width 42 height 25
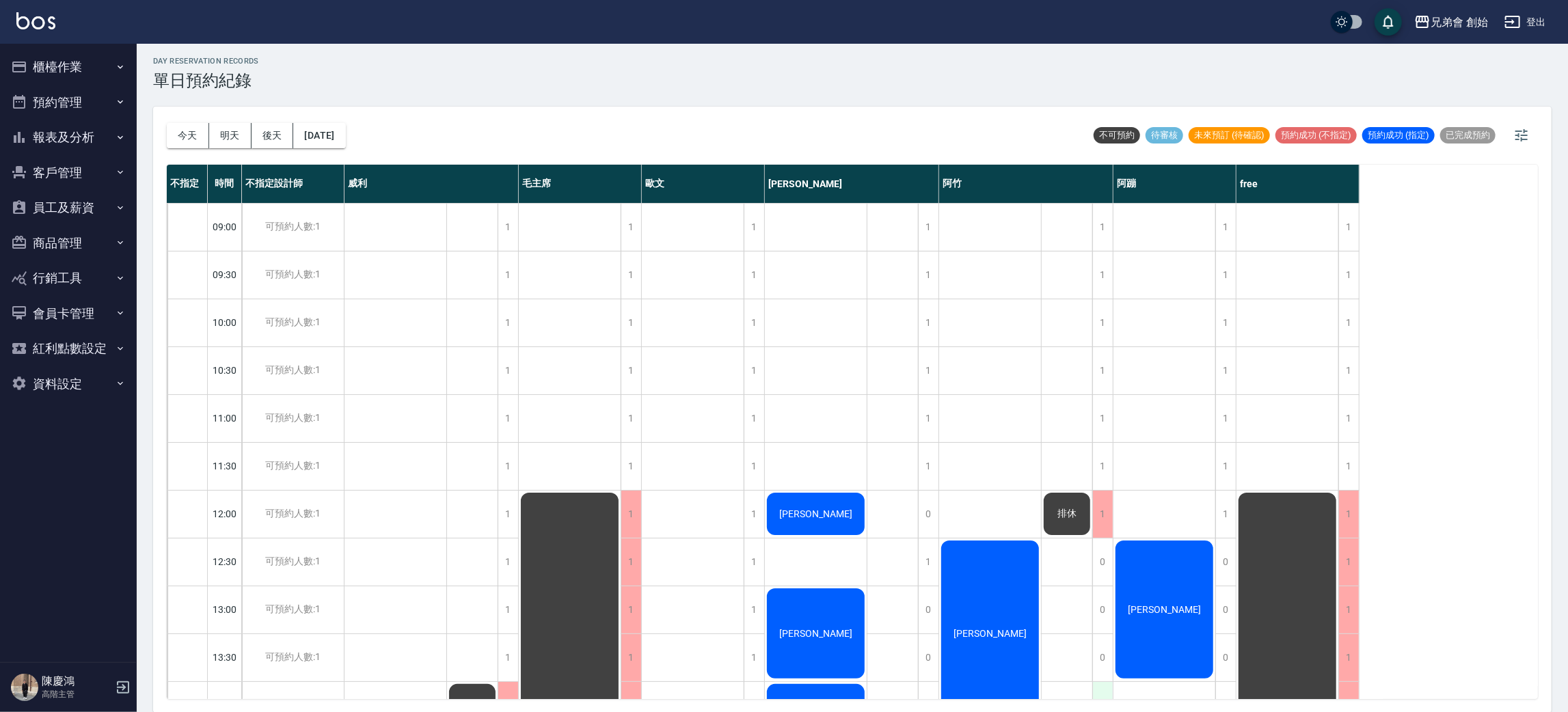
scroll to position [307, 0]
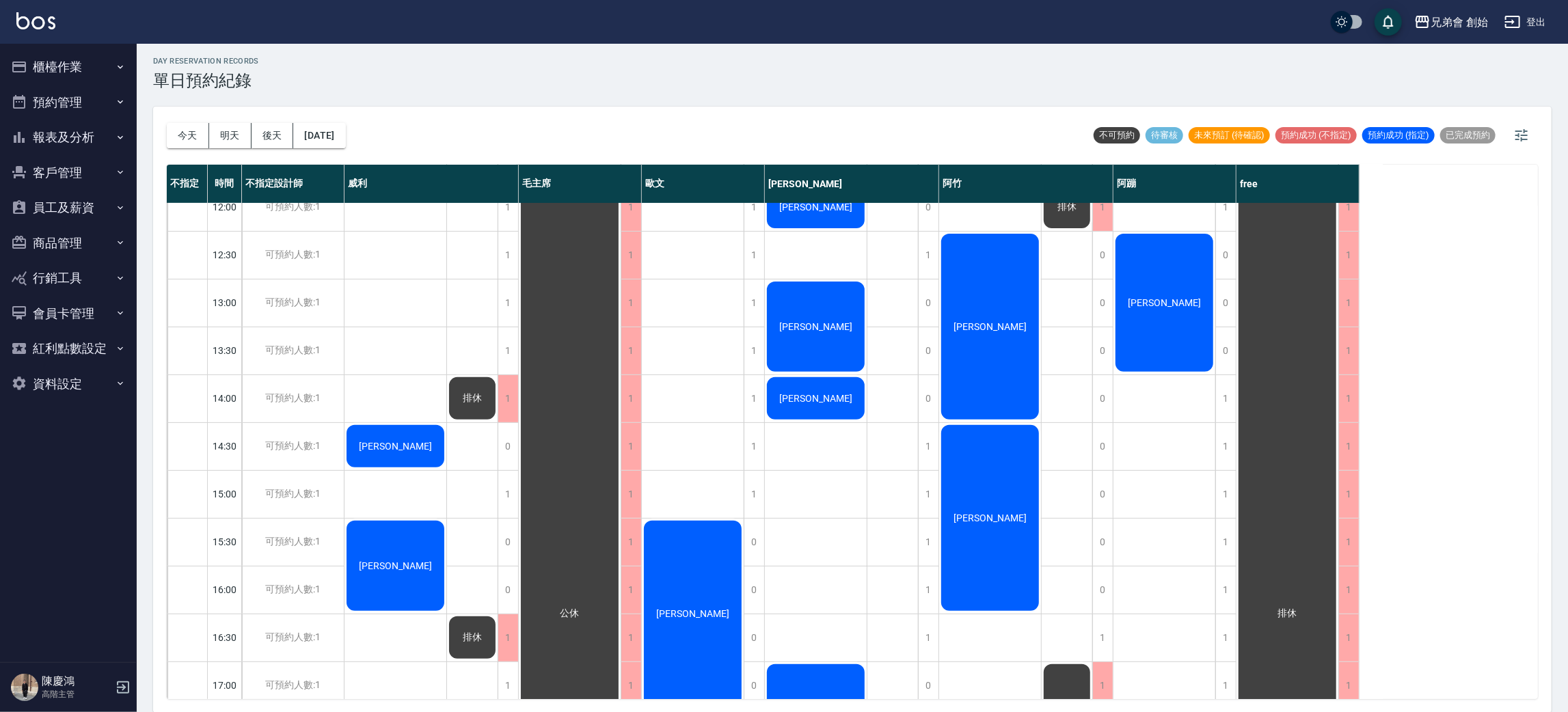
click at [1155, 279] on div "[PERSON_NAME]" at bounding box center [1165, 303] width 102 height 142
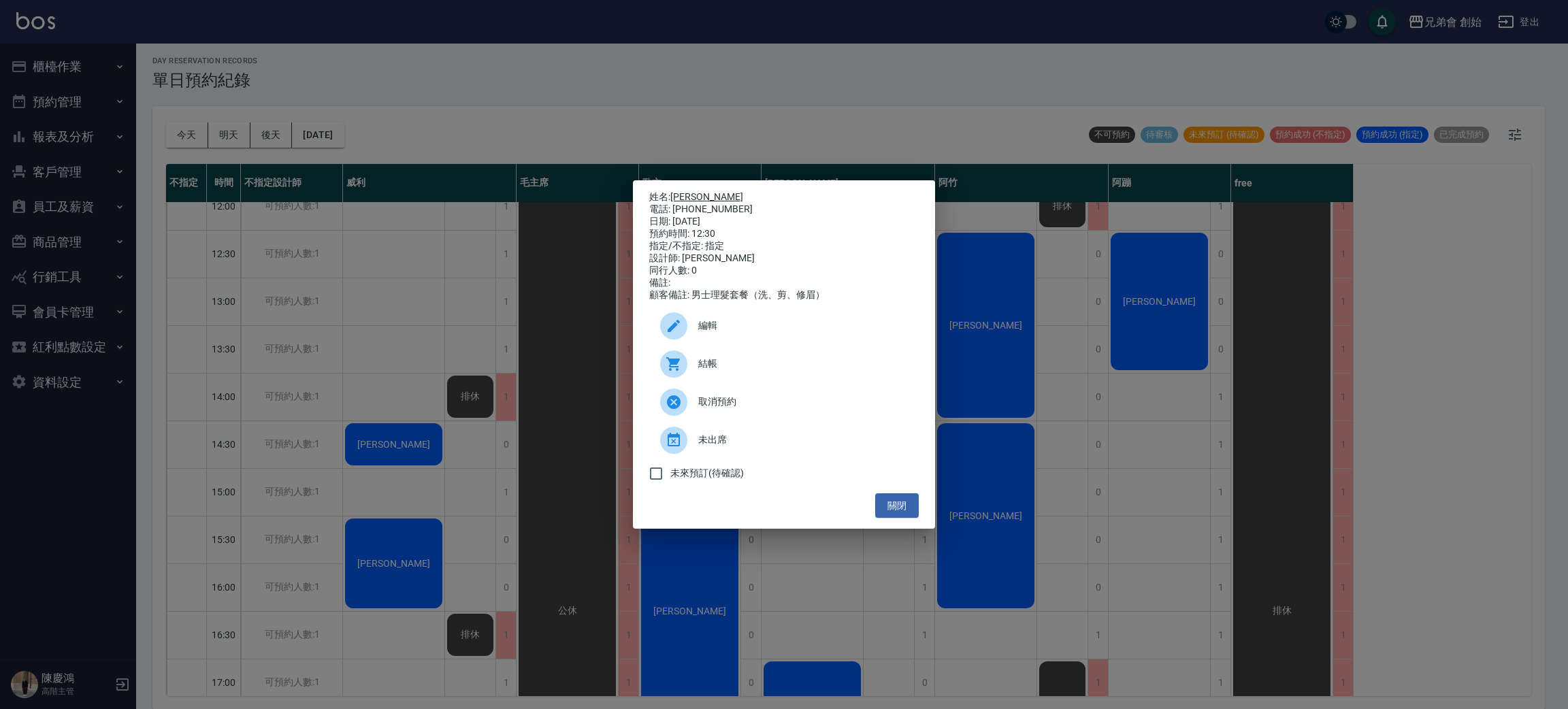
click at [699, 192] on link "[PERSON_NAME]" at bounding box center [707, 197] width 72 height 11
click at [470, 60] on div "姓名: 劉柏廷 電話: 0911432877 日期: 2025/10/14 預約時間: 12:30 指定/不指定: 指定 設計師: 阿蹦 同行人數: 0 備註…" at bounding box center [784, 354] width 1568 height 709
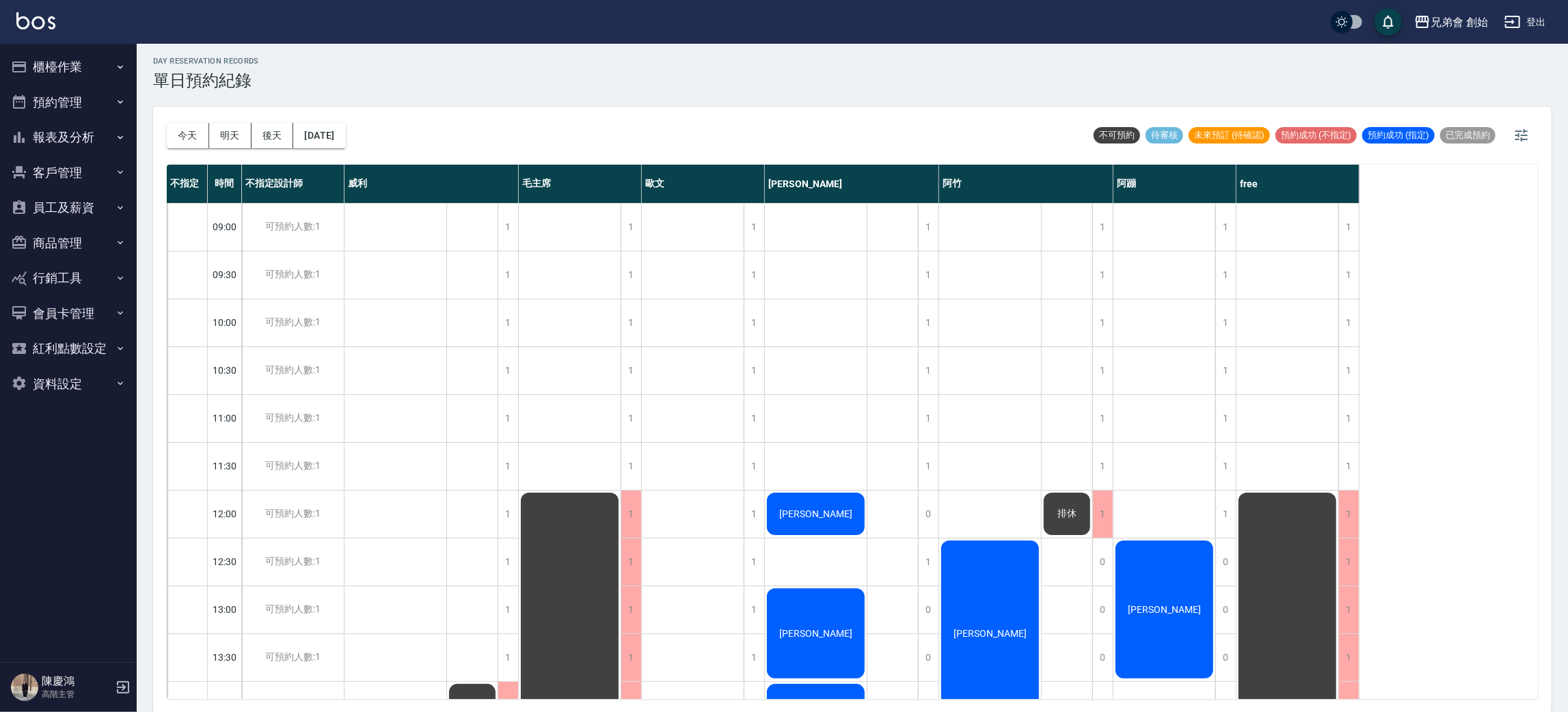
scroll to position [614, 0]
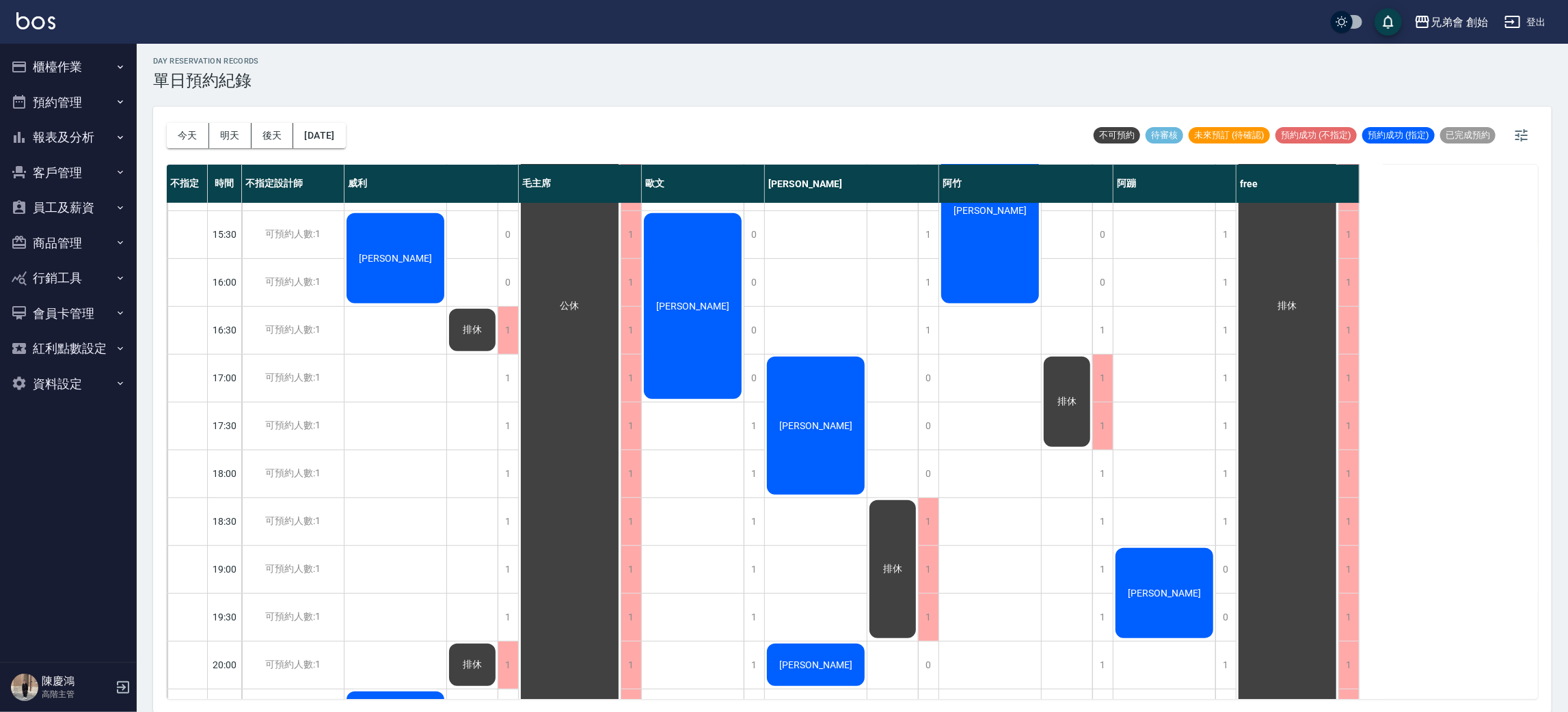
click at [706, 302] on span "[PERSON_NAME]" at bounding box center [692, 306] width 78 height 11
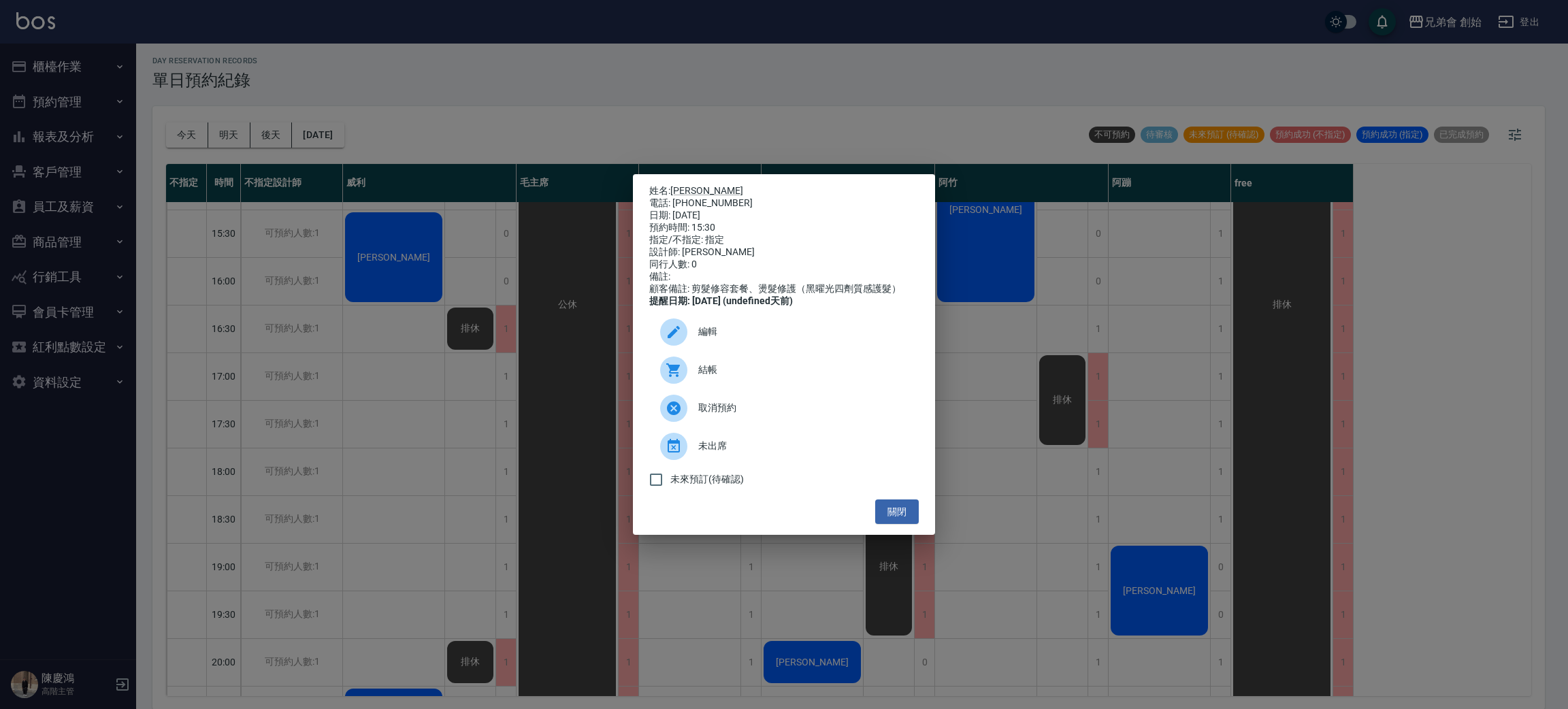
click at [501, 282] on div "姓名: 范植鏵 電話: 0975259153 日期: 2025/10/14 預約時間: 15:30 指定/不指定: 指定 設計師: 歐文 同行人數: 0 備註…" at bounding box center [784, 354] width 1568 height 709
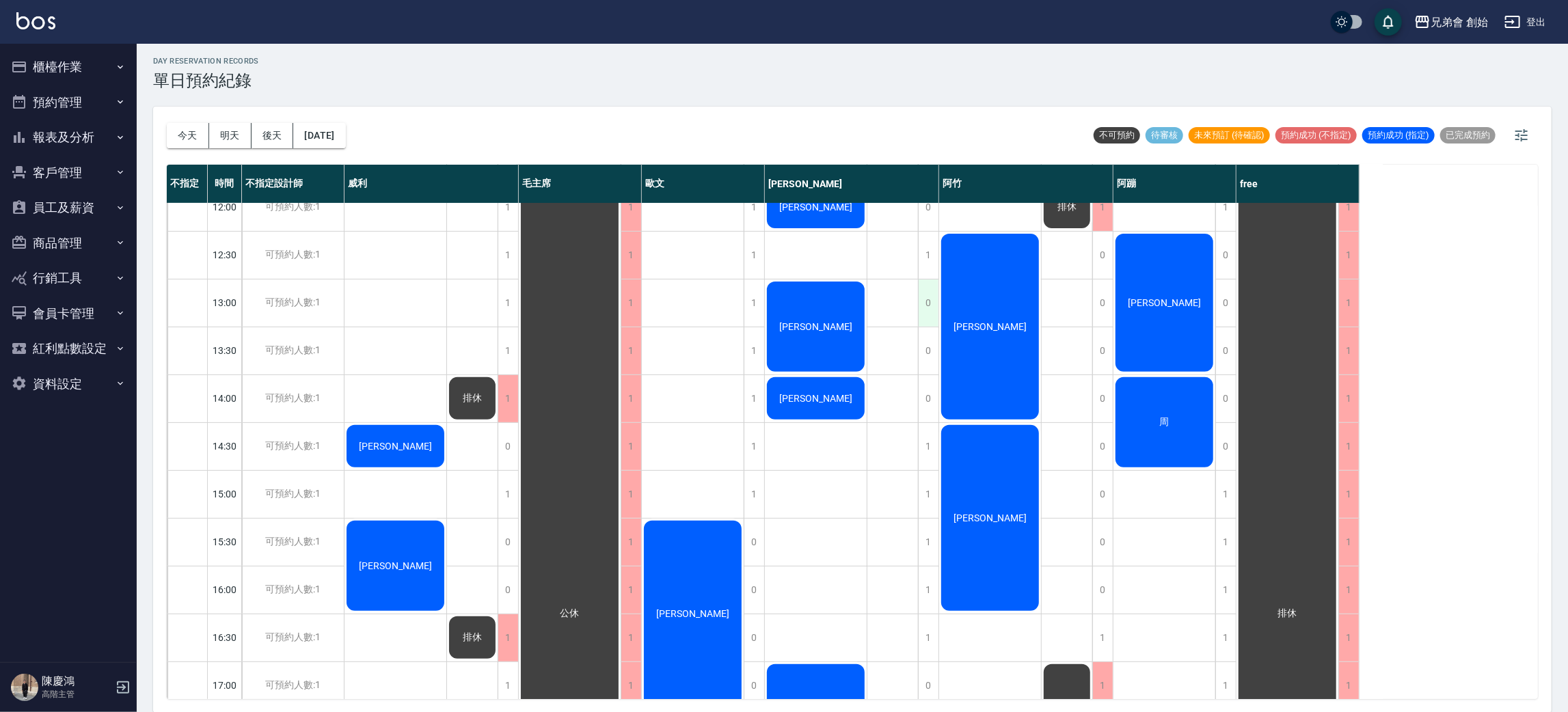
scroll to position [205, 0]
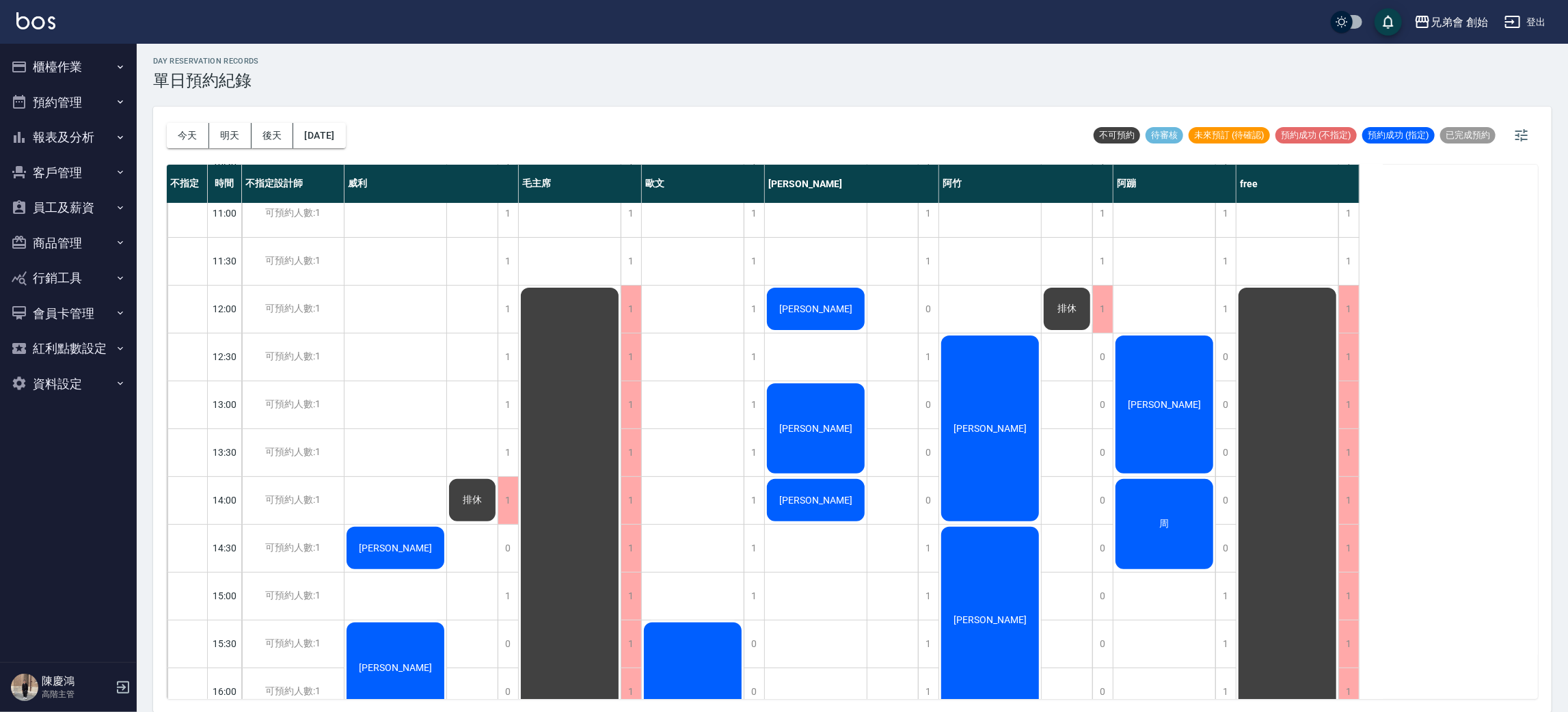
drag, startPoint x: 649, startPoint y: 241, endPoint x: 646, endPoint y: 228, distance: 13.3
click at [649, 237] on div "[PERSON_NAME]" at bounding box center [693, 691] width 103 height 1388
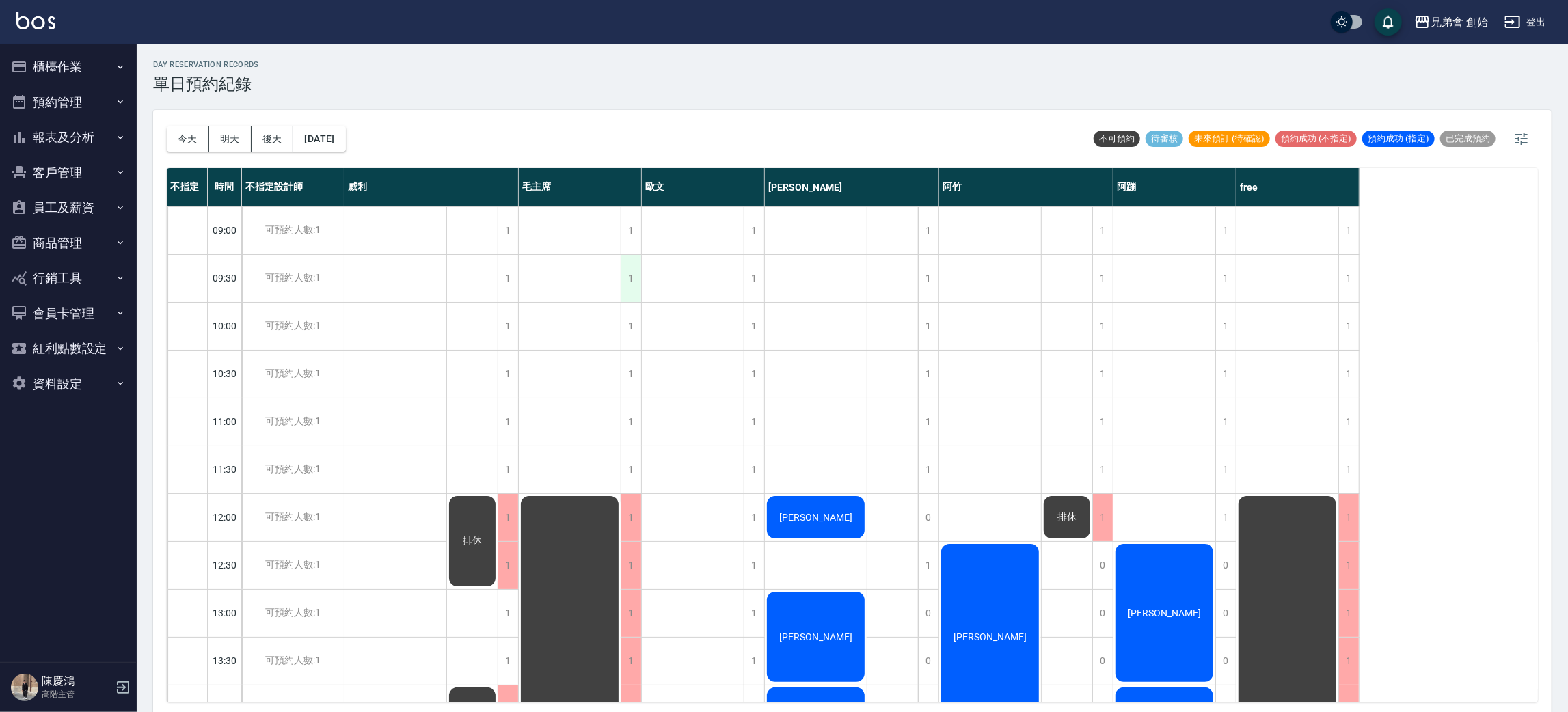
scroll to position [205, 0]
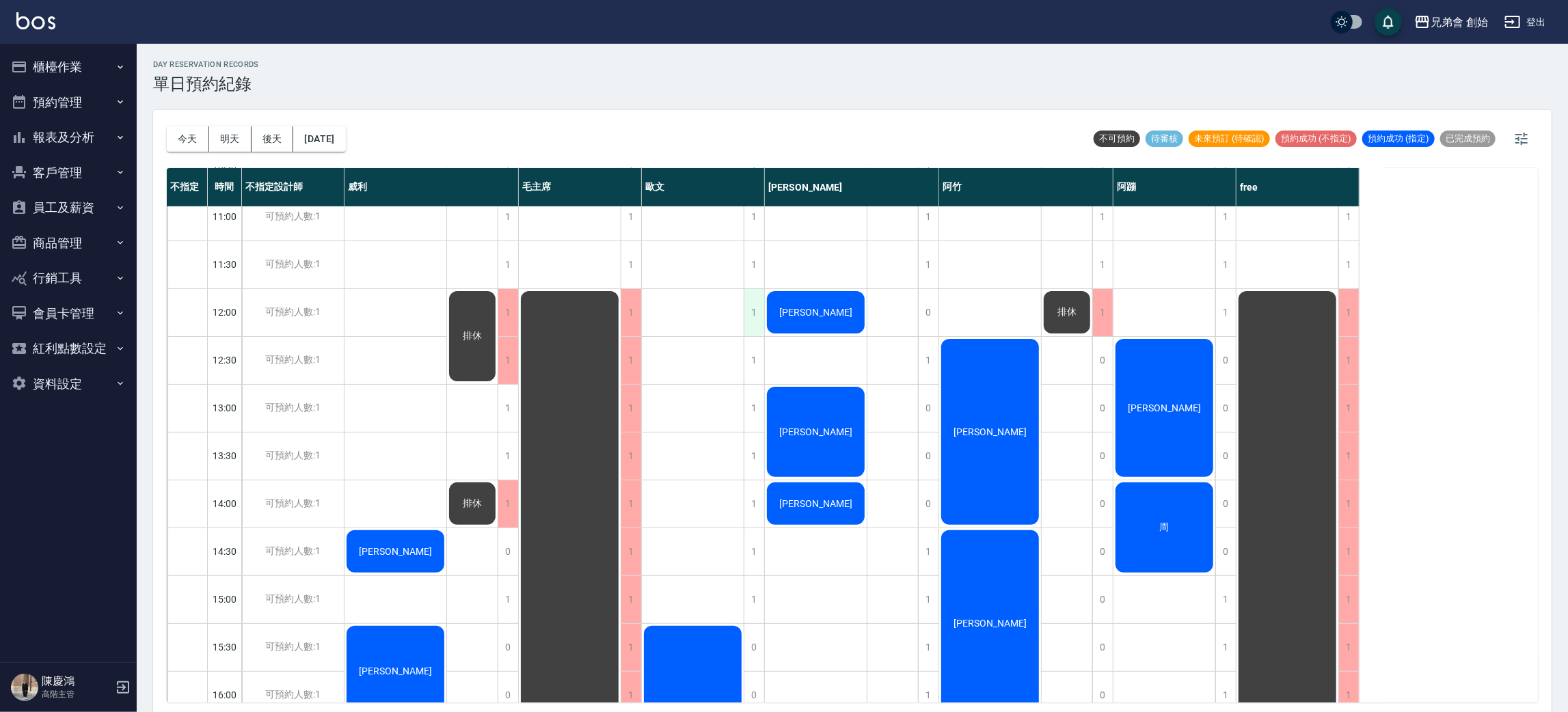
click at [753, 320] on div "1" at bounding box center [753, 313] width 20 height 47
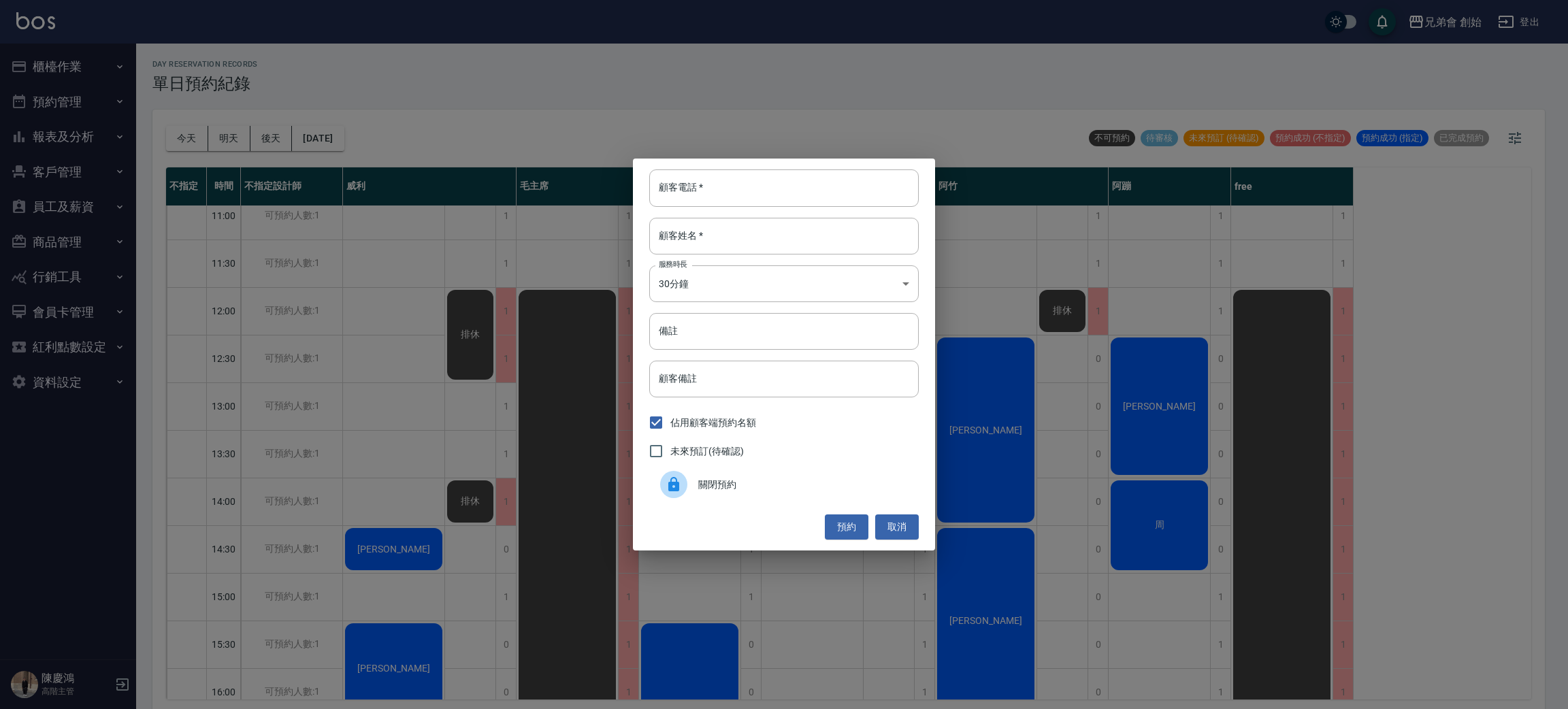
click at [724, 492] on span "關閉預約" at bounding box center [803, 485] width 209 height 14
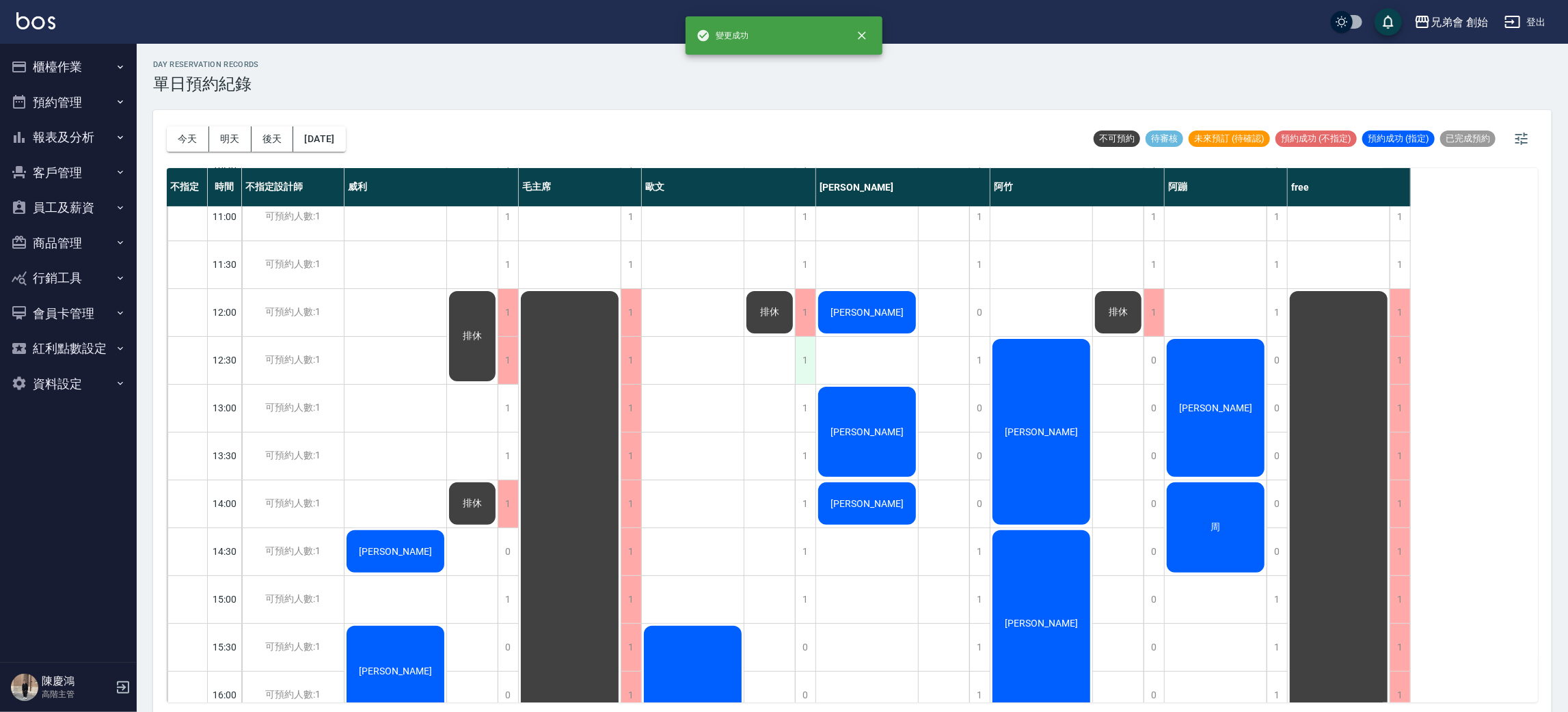
click at [801, 371] on div "1" at bounding box center [805, 360] width 20 height 47
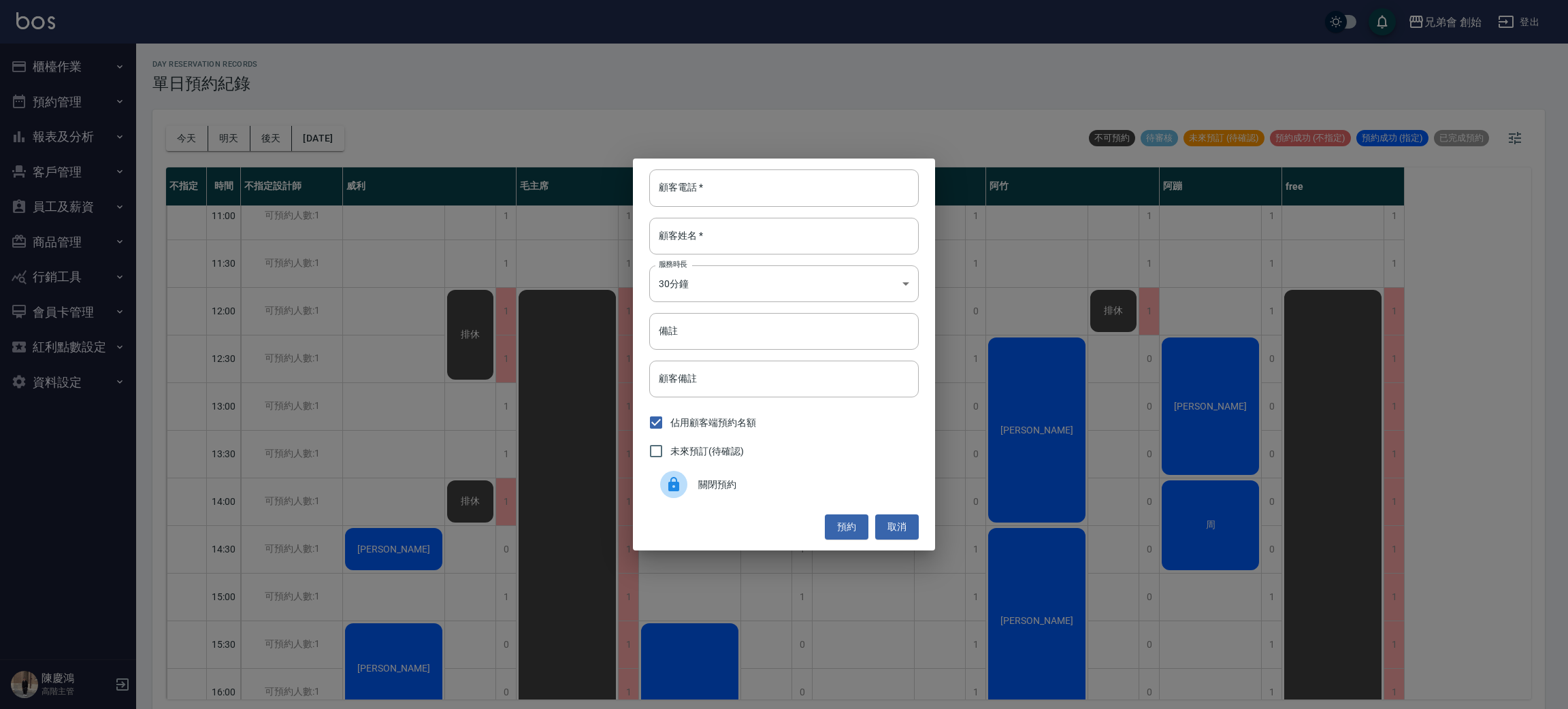
click at [745, 492] on span "關閉預約" at bounding box center [803, 485] width 209 height 14
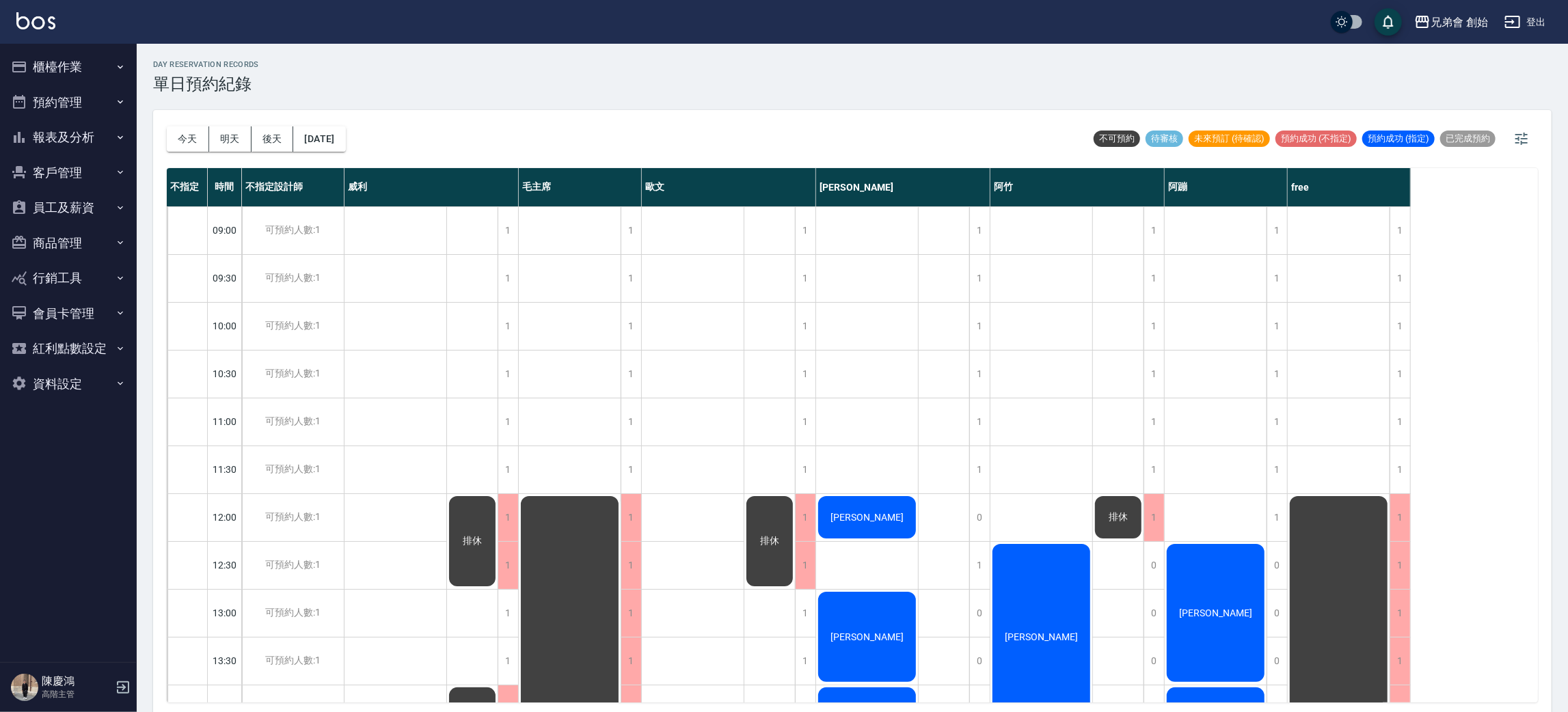
scroll to position [205, 0]
